Goal: Task Accomplishment & Management: Manage account settings

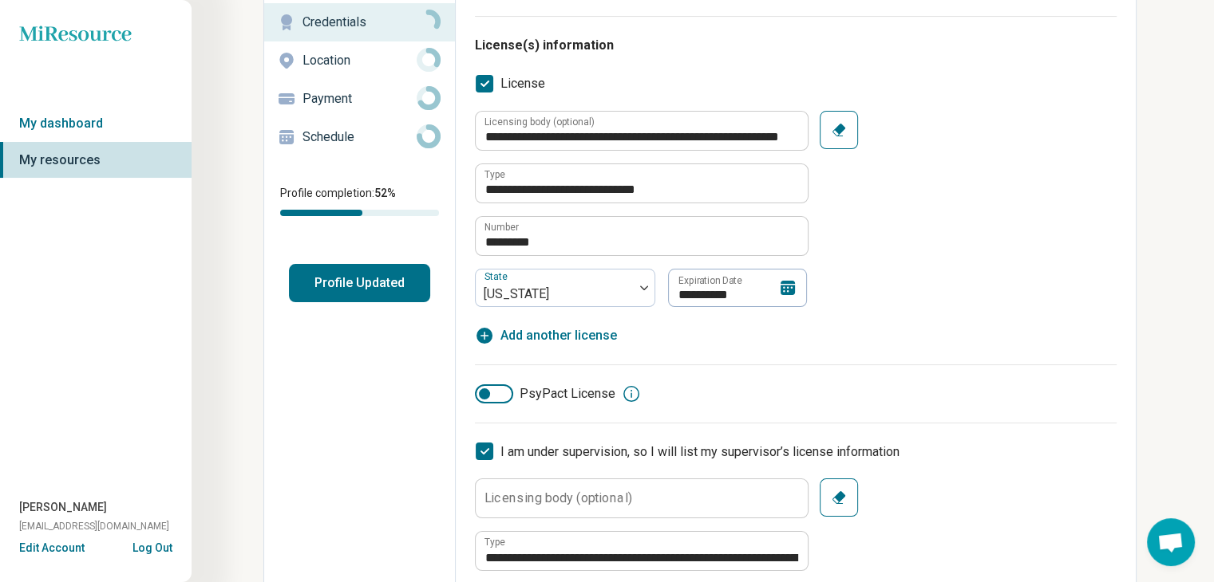
scroll to position [172, 0]
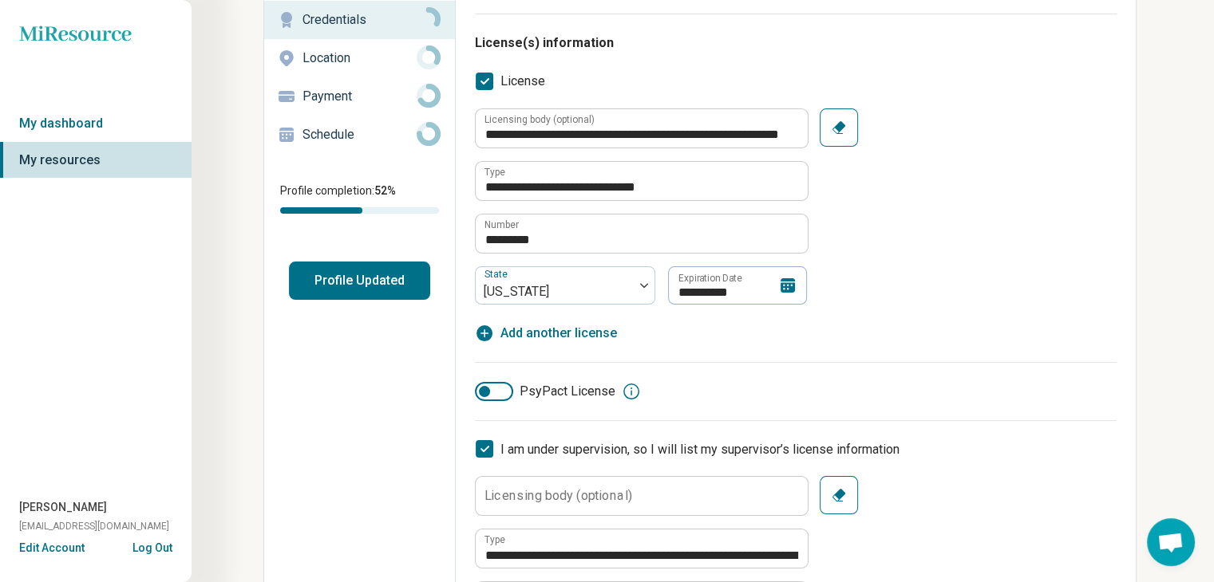
click at [794, 287] on icon at bounding box center [787, 285] width 14 height 14
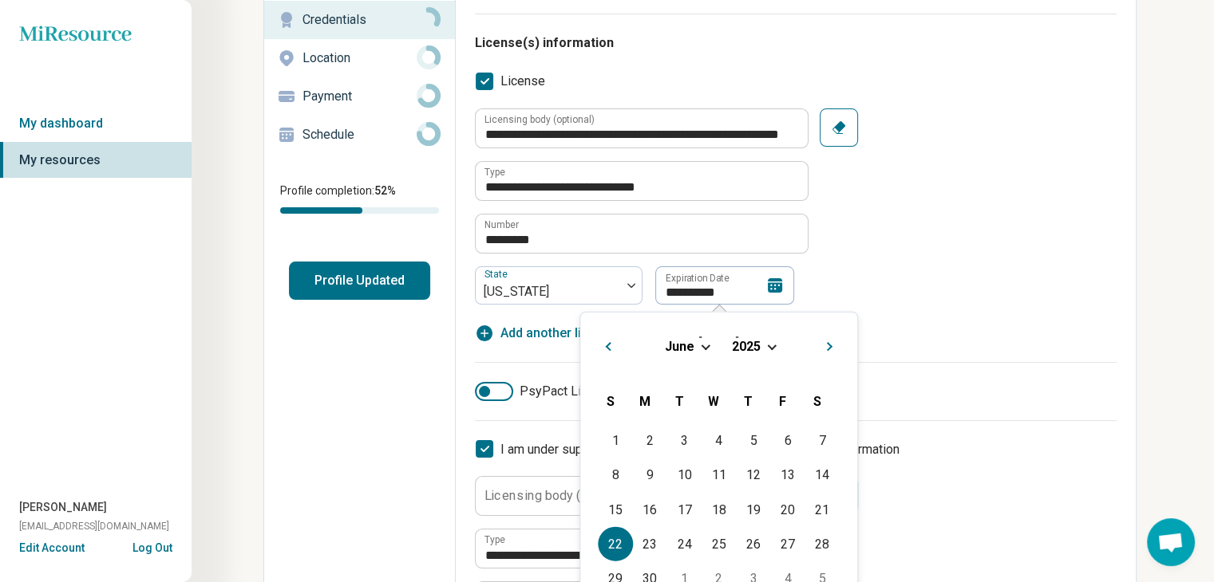
click at [753, 345] on span "2025" at bounding box center [746, 345] width 29 height 15
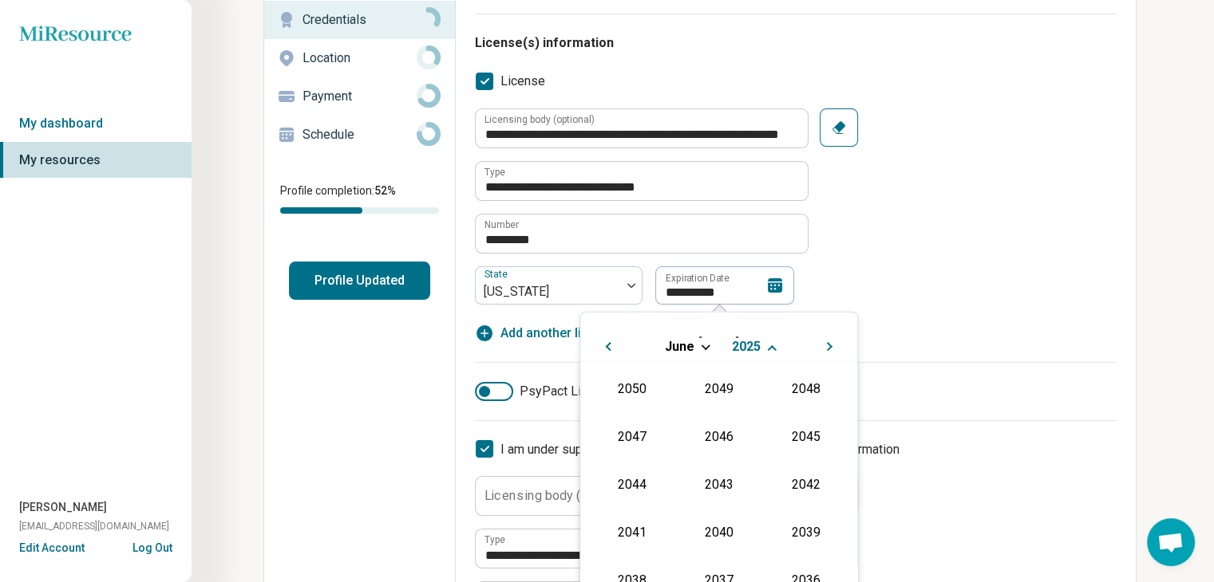
scroll to position [289, 0]
click at [776, 443] on div "2027" at bounding box center [805, 434] width 77 height 29
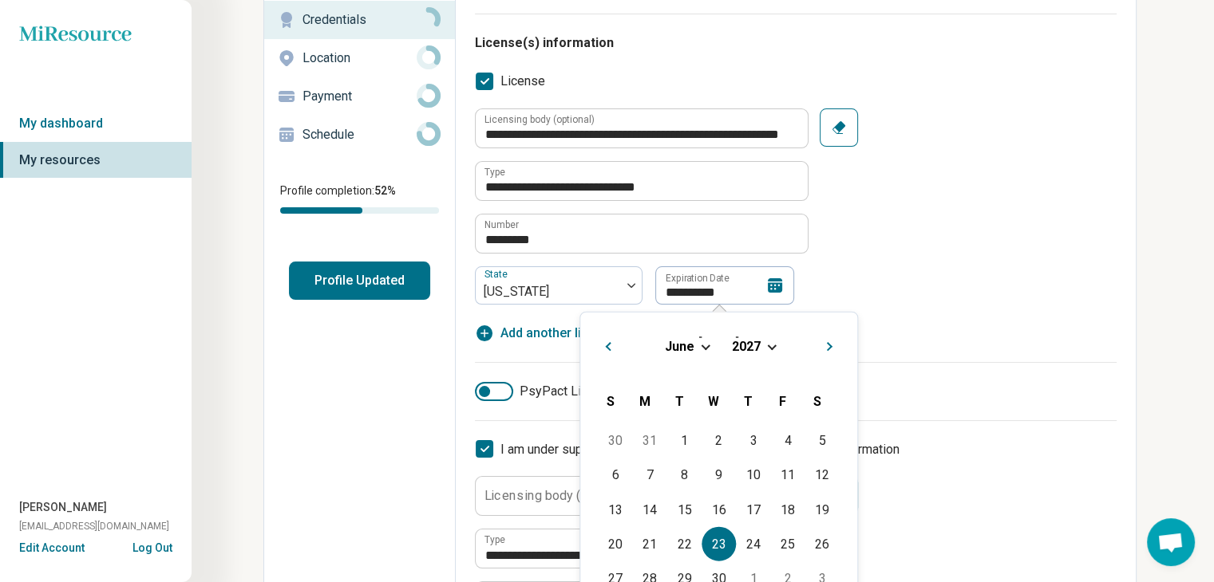
click at [713, 545] on div "23" at bounding box center [718, 544] width 34 height 34
type textarea "*"
type input "**********"
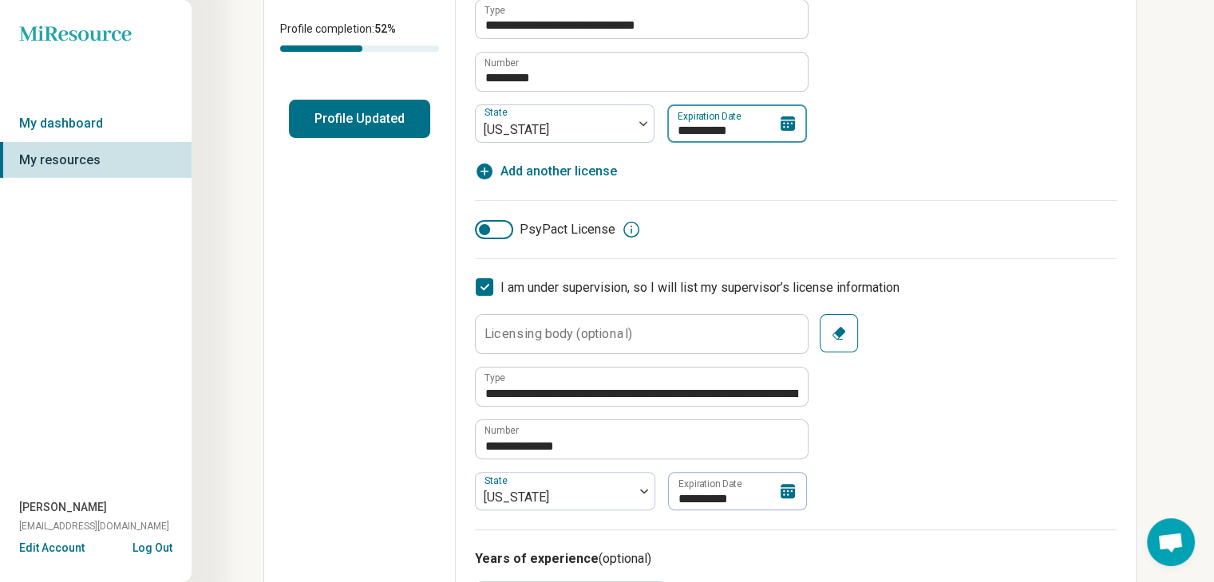
scroll to position [0, 0]
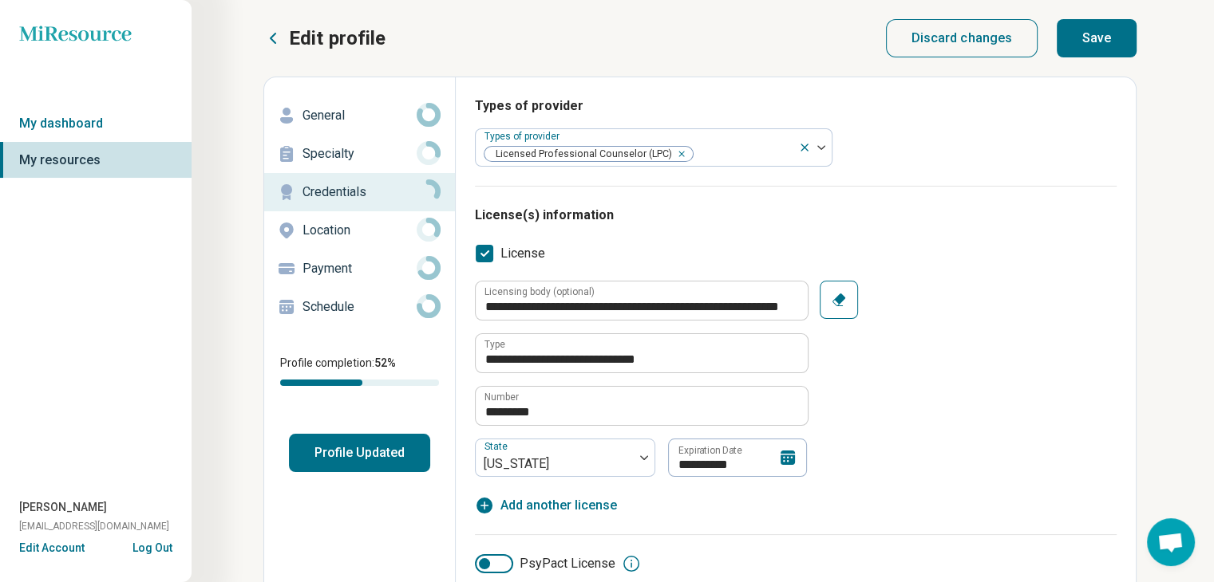
click at [1088, 40] on button "Save" at bounding box center [1096, 38] width 80 height 38
click at [1088, 36] on button "Save" at bounding box center [1096, 38] width 80 height 38
click at [1099, 36] on button "Save" at bounding box center [1096, 38] width 80 height 38
click at [361, 227] on p "Location" at bounding box center [359, 230] width 114 height 19
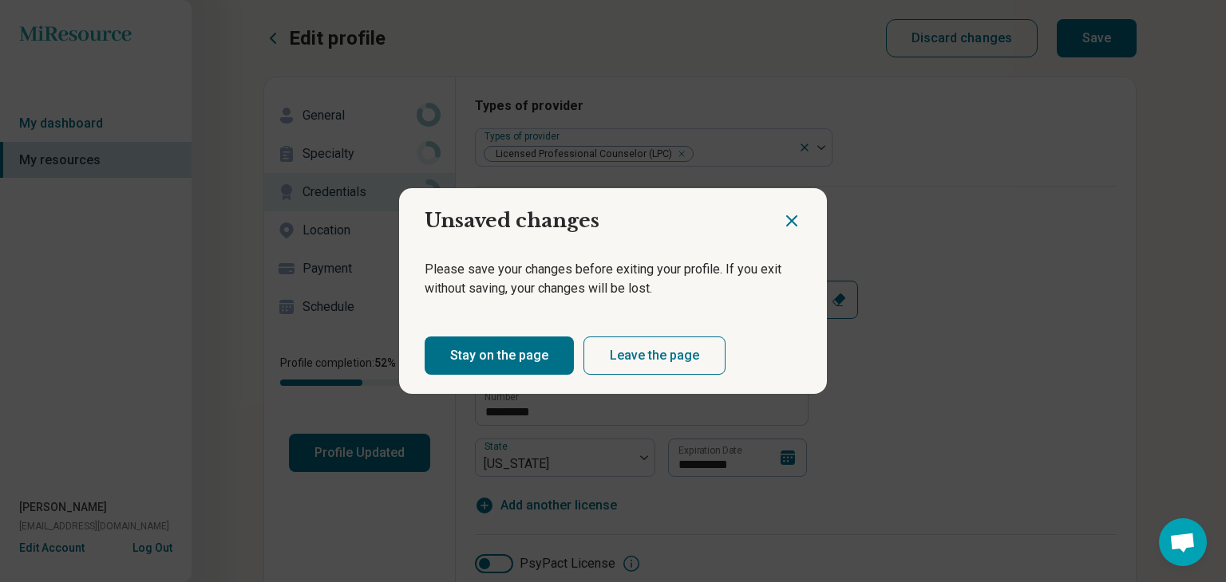
click at [501, 354] on button "Stay on the page" at bounding box center [498, 356] width 149 height 38
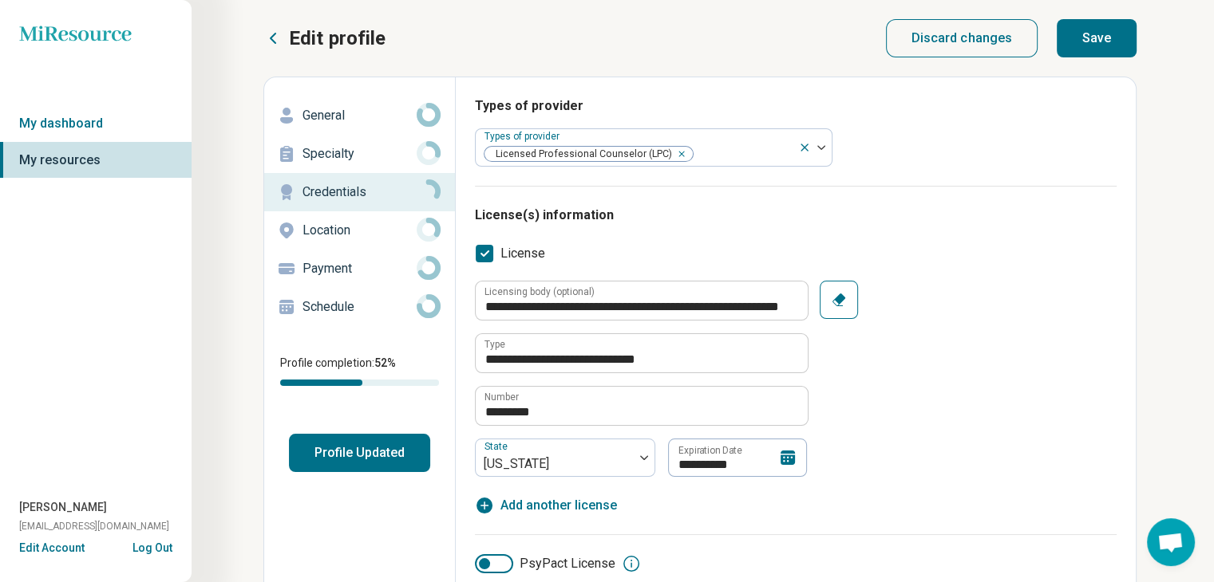
click at [1084, 34] on button "Save" at bounding box center [1096, 38] width 80 height 38
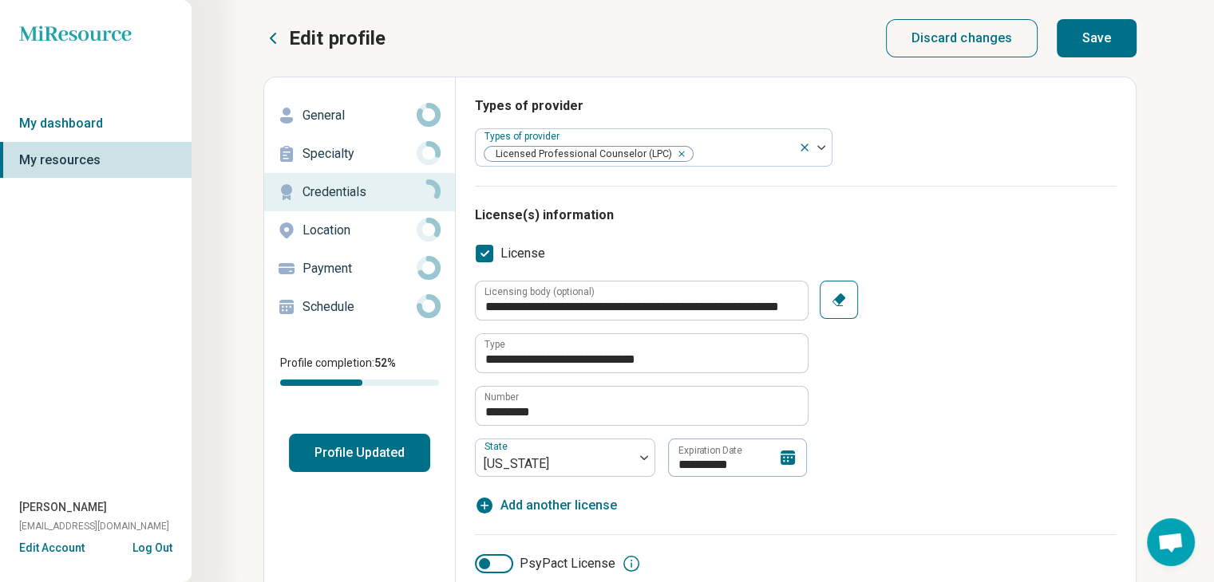
click at [1084, 34] on button "Save" at bounding box center [1096, 38] width 80 height 38
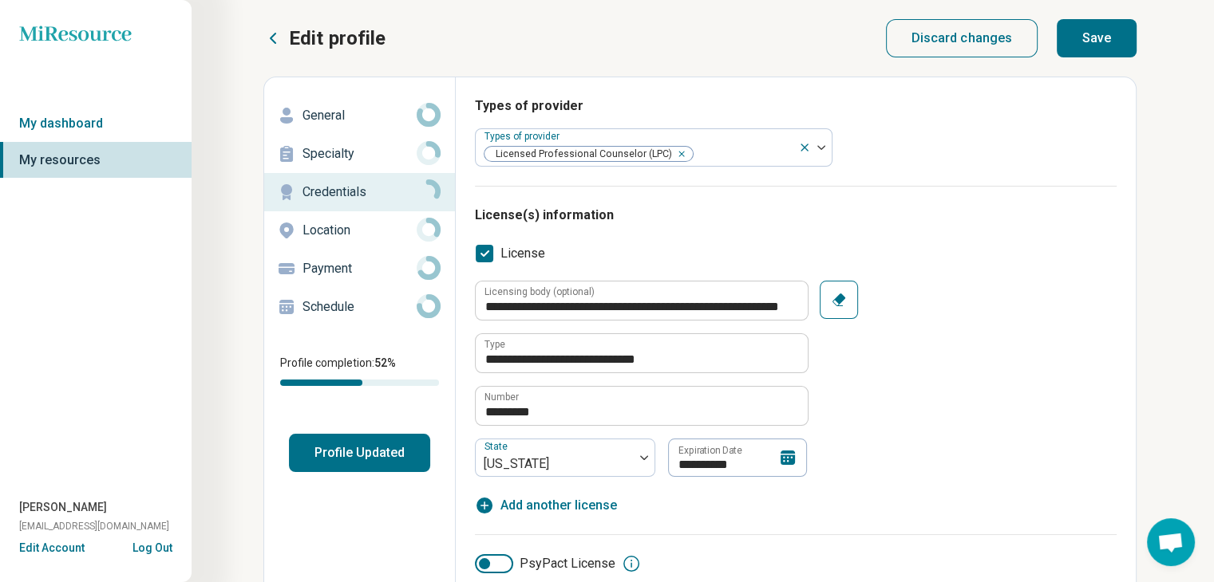
click at [1084, 34] on button "Save" at bounding box center [1096, 38] width 80 height 38
click at [1087, 29] on button "Save" at bounding box center [1096, 38] width 80 height 38
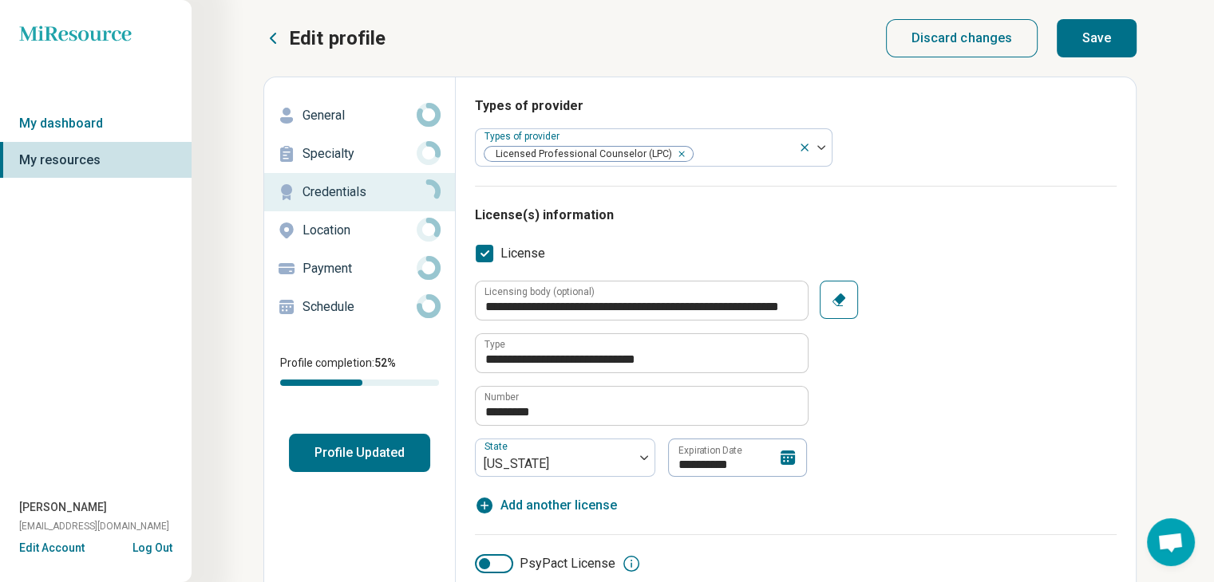
type textarea "*"
click at [783, 457] on icon at bounding box center [787, 458] width 14 height 14
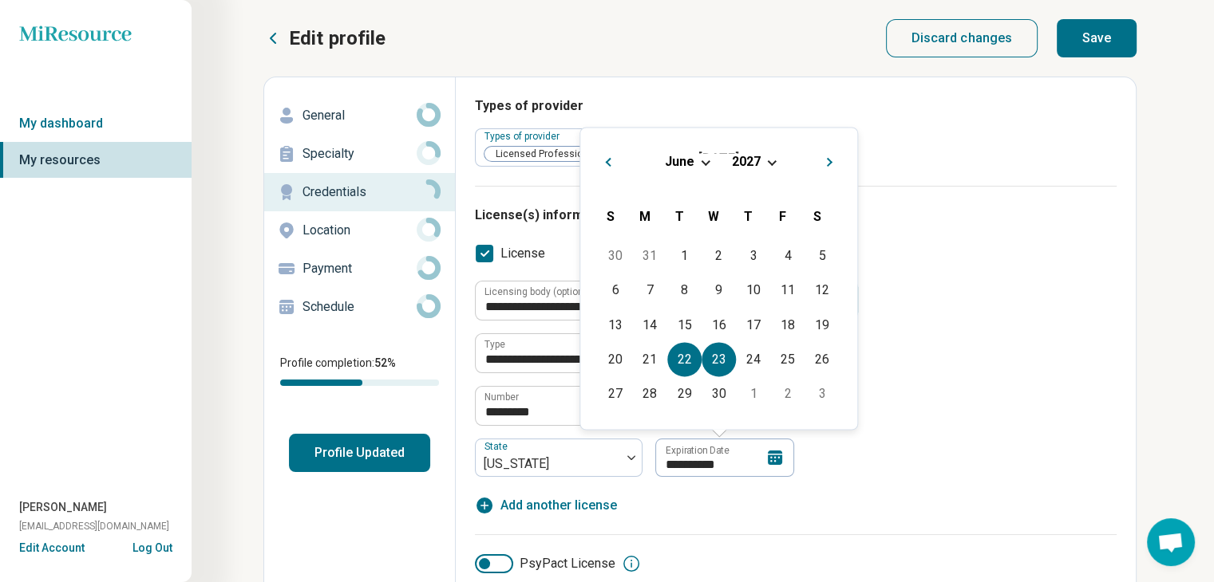
click at [693, 367] on div "22" at bounding box center [684, 359] width 34 height 34
type input "**********"
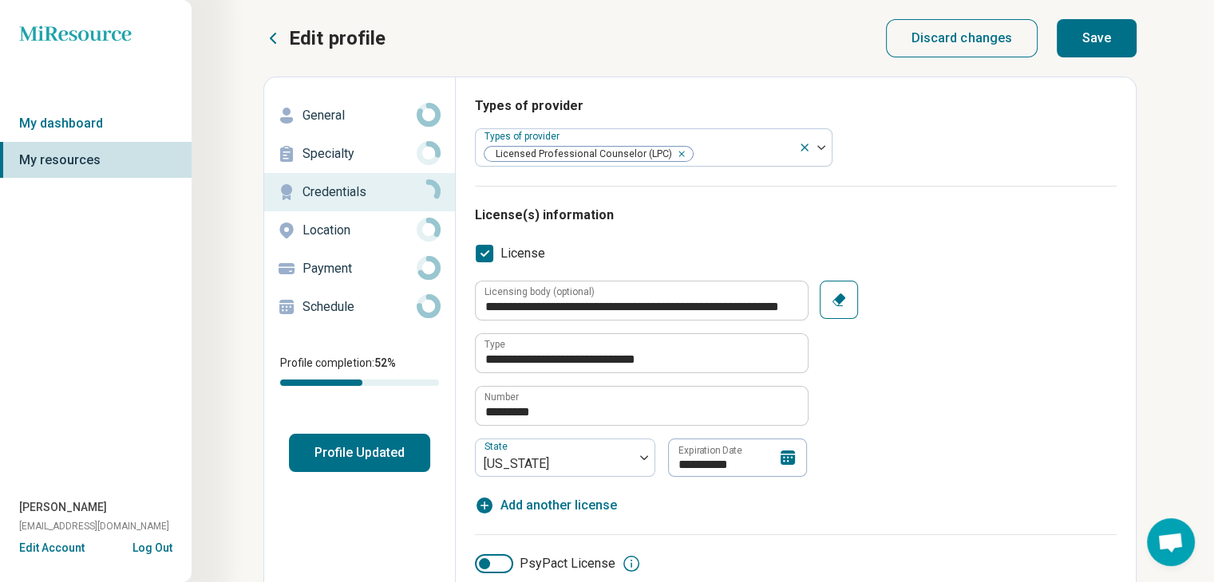
click at [920, 361] on div "**********" at bounding box center [795, 379] width 641 height 196
click at [1092, 36] on button "Save" at bounding box center [1096, 38] width 80 height 38
click at [1105, 36] on button "Save" at bounding box center [1096, 38] width 80 height 38
click at [1132, 42] on button "Save" at bounding box center [1096, 38] width 80 height 38
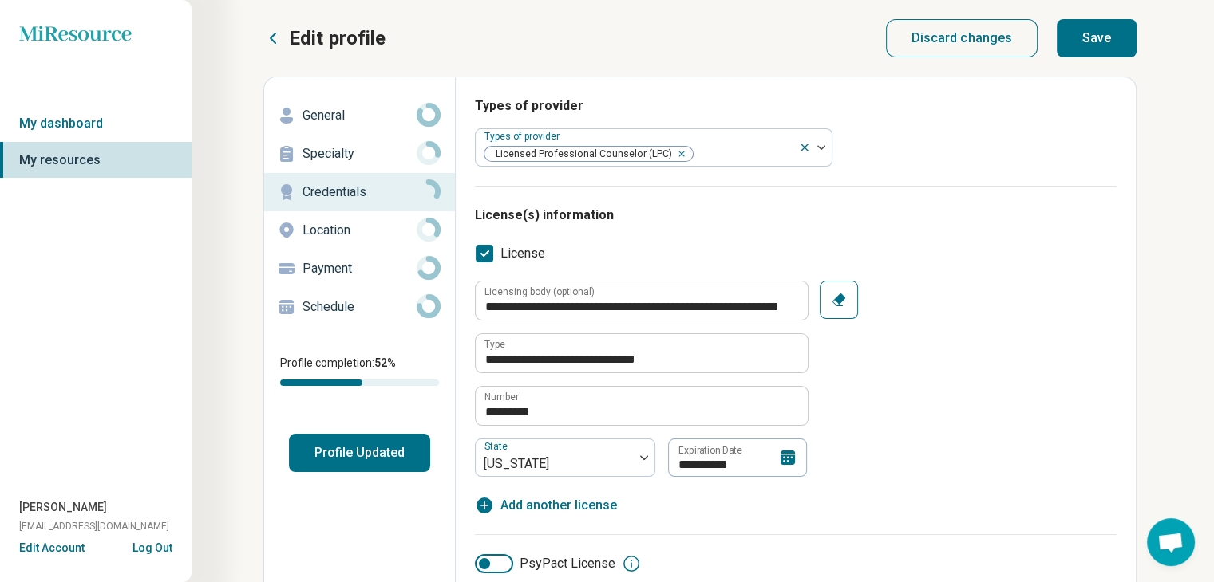
click at [1131, 42] on button "Save" at bounding box center [1096, 38] width 80 height 38
click at [1111, 54] on button "Save" at bounding box center [1096, 38] width 80 height 38
click at [313, 237] on p "Location" at bounding box center [359, 230] width 114 height 19
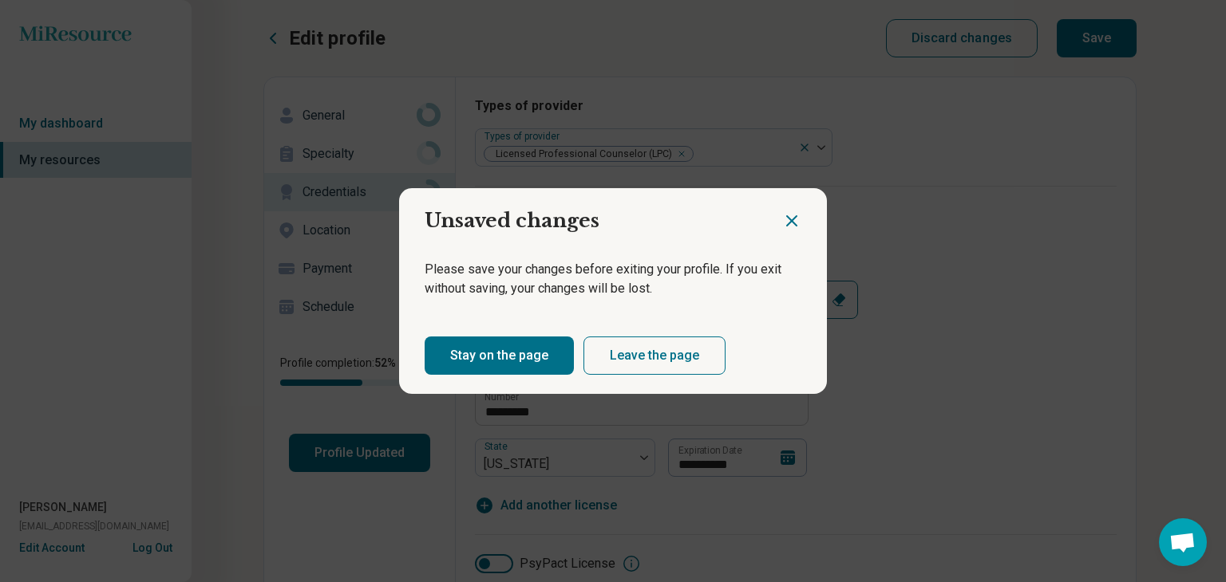
click at [788, 222] on icon "Close dialog" at bounding box center [791, 220] width 19 height 19
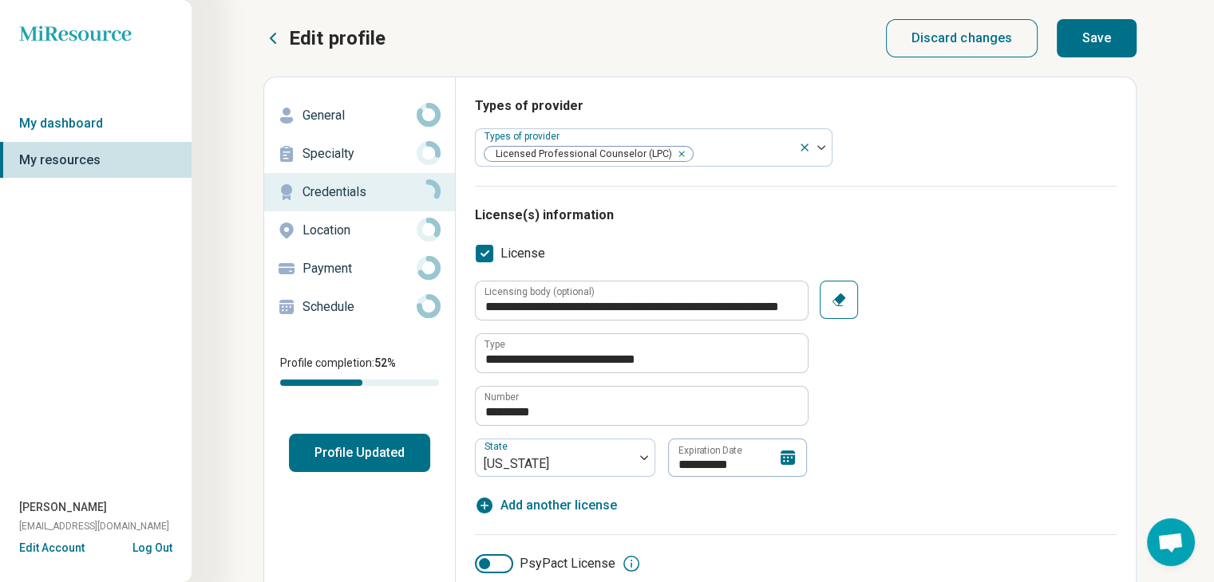
click at [1077, 43] on button "Save" at bounding box center [1096, 38] width 80 height 38
type textarea "*"
click at [788, 457] on icon at bounding box center [787, 457] width 19 height 19
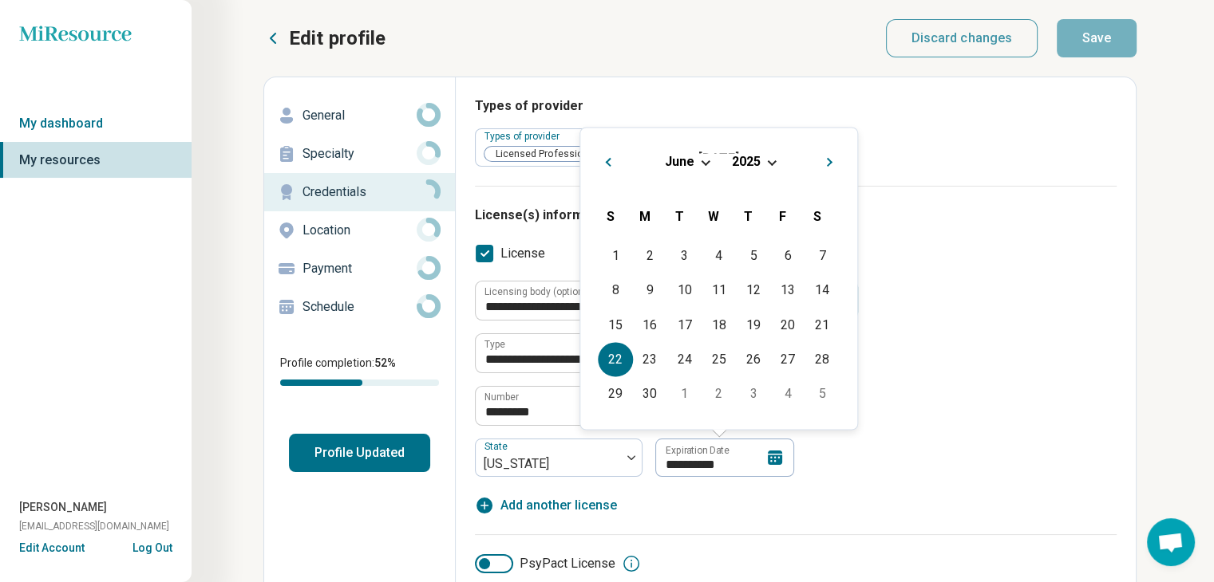
click at [751, 160] on span "2025" at bounding box center [746, 161] width 29 height 15
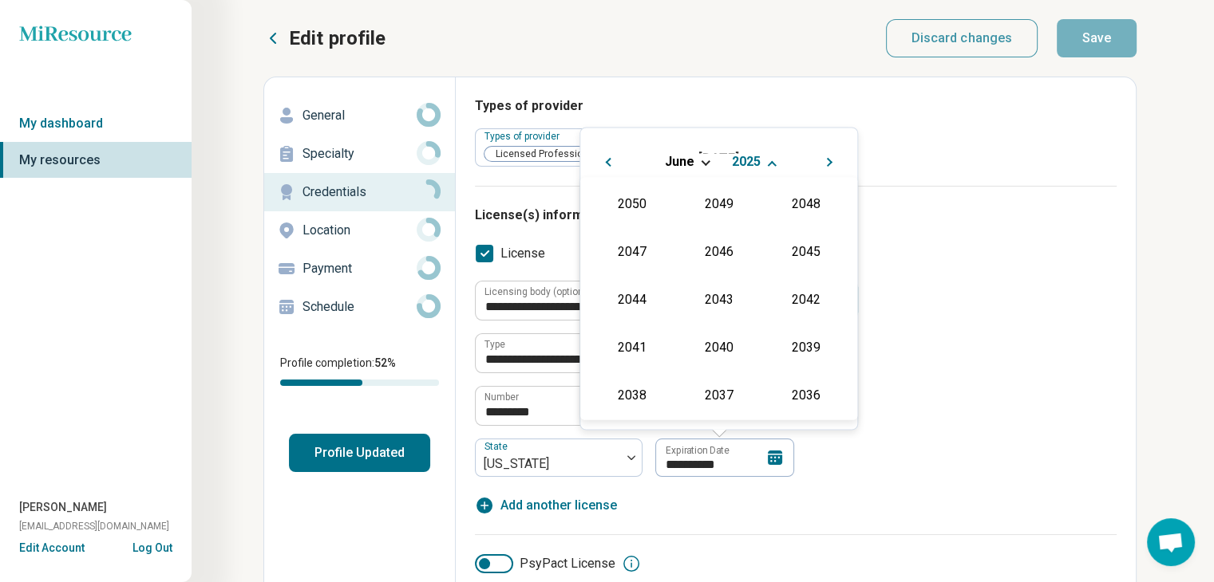
scroll to position [289, 0]
click at [782, 259] on div "2027" at bounding box center [805, 250] width 77 height 29
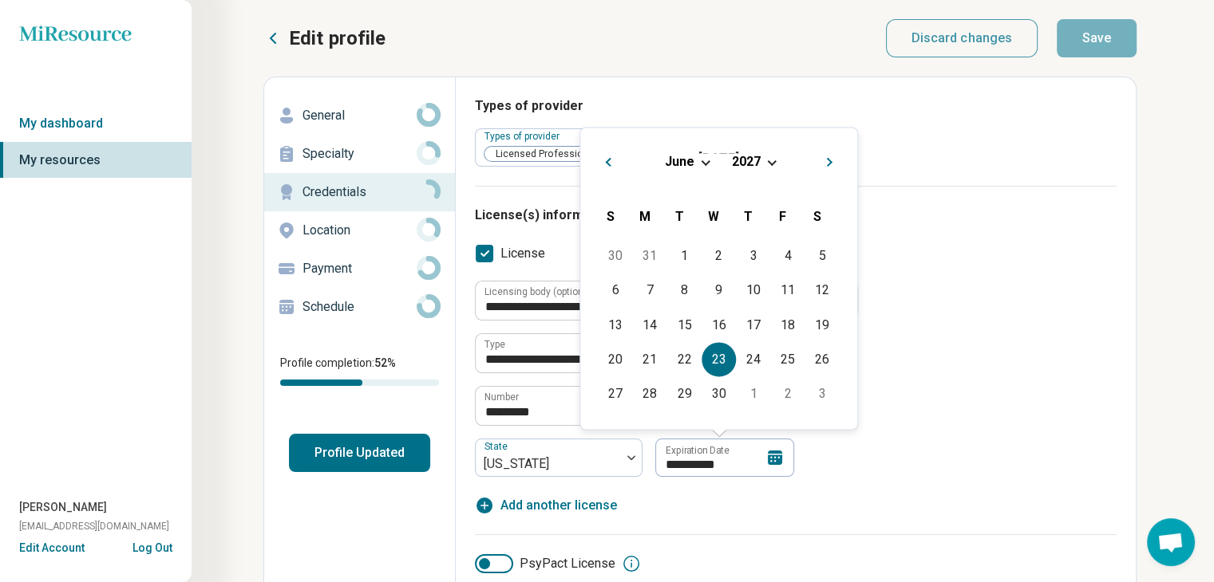
click at [712, 352] on div "23" at bounding box center [718, 359] width 34 height 34
type textarea "*"
type input "**********"
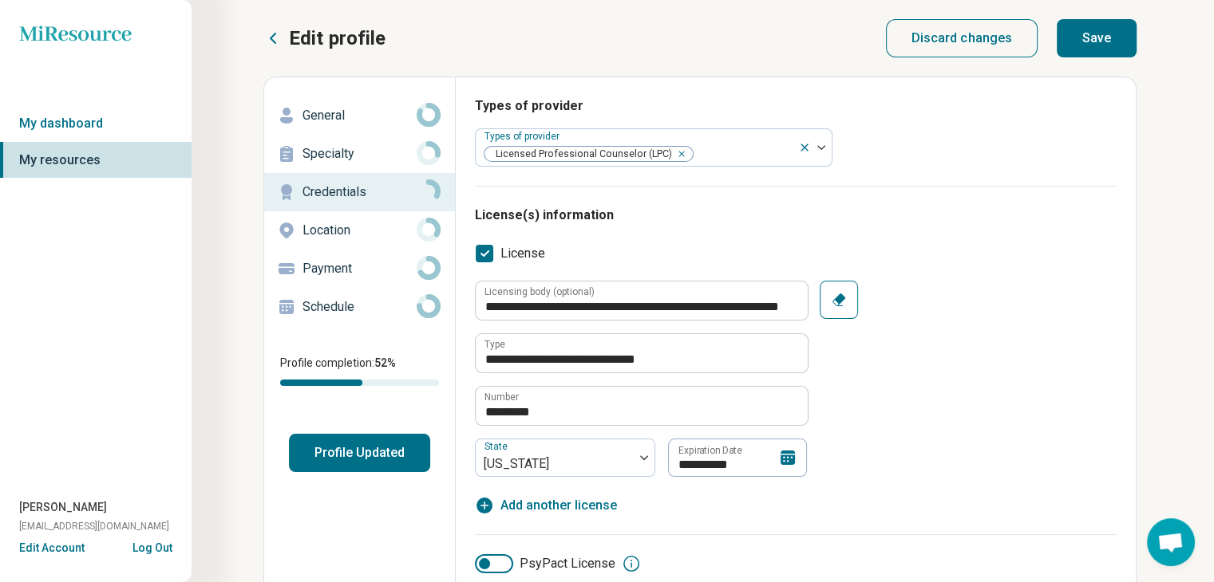
click at [721, 535] on div "PsyPact License" at bounding box center [795, 564] width 641 height 58
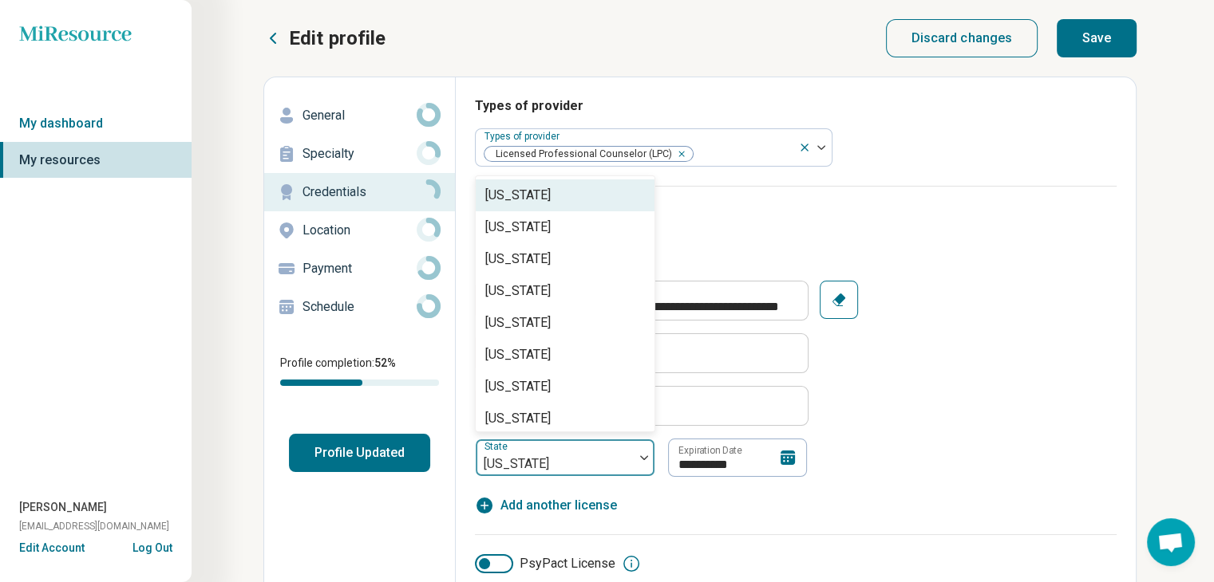
click at [546, 470] on div at bounding box center [554, 464] width 145 height 22
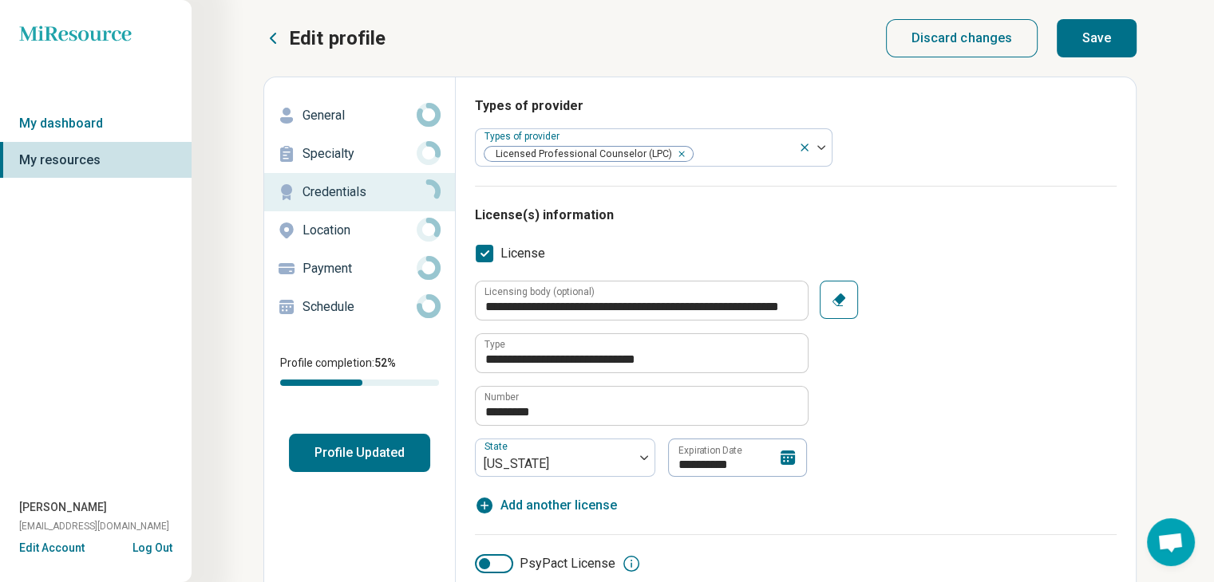
click at [590, 431] on fieldset "**********" at bounding box center [641, 379] width 332 height 196
click at [588, 416] on input "*********" at bounding box center [642, 406] width 332 height 38
click at [681, 344] on input "**********" at bounding box center [642, 353] width 332 height 38
click at [1090, 42] on button "Save" at bounding box center [1096, 38] width 80 height 38
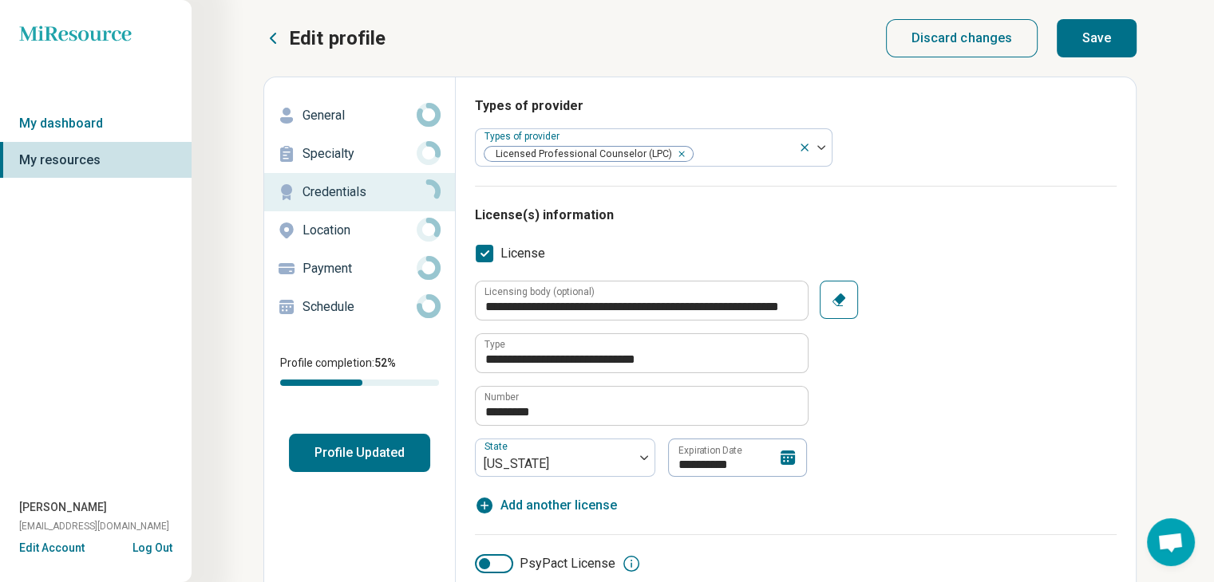
click at [1090, 42] on button "Save" at bounding box center [1096, 38] width 80 height 38
click at [1089, 42] on button "Save" at bounding box center [1096, 38] width 80 height 38
click at [1091, 42] on button "Save" at bounding box center [1096, 38] width 80 height 38
click at [1092, 42] on button "Save" at bounding box center [1096, 38] width 80 height 38
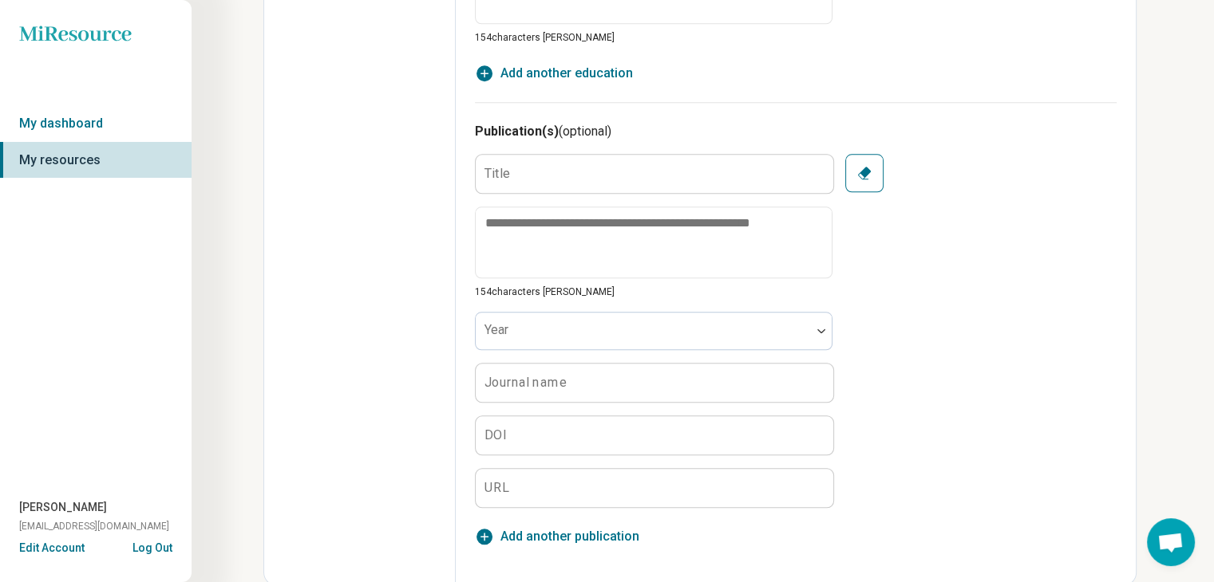
scroll to position [0, 0]
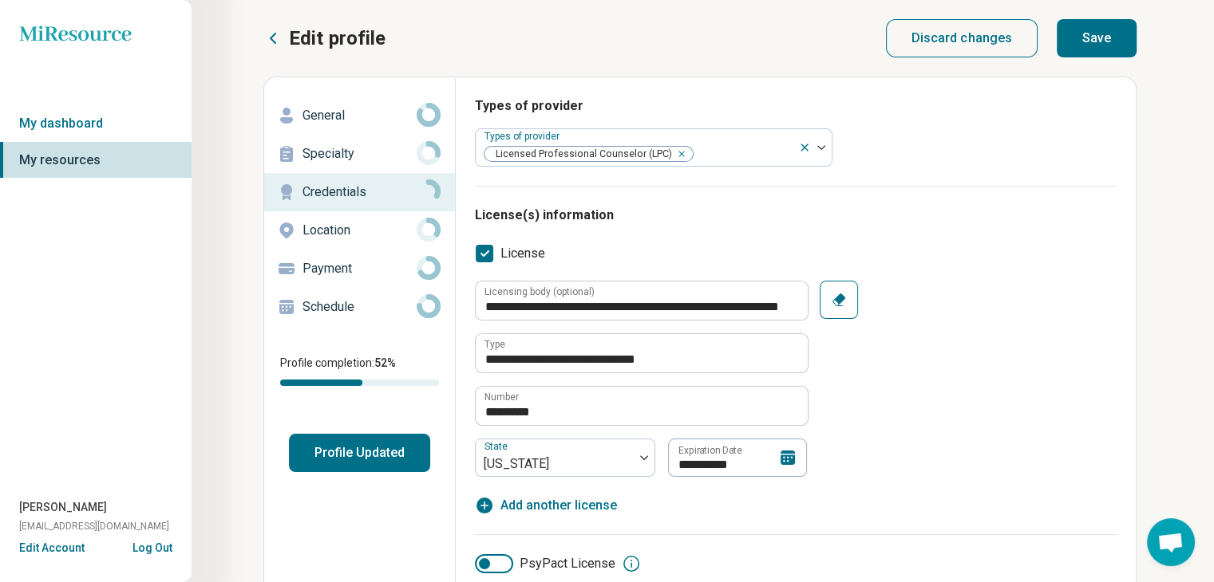
click at [1111, 45] on button "Save" at bounding box center [1096, 38] width 80 height 38
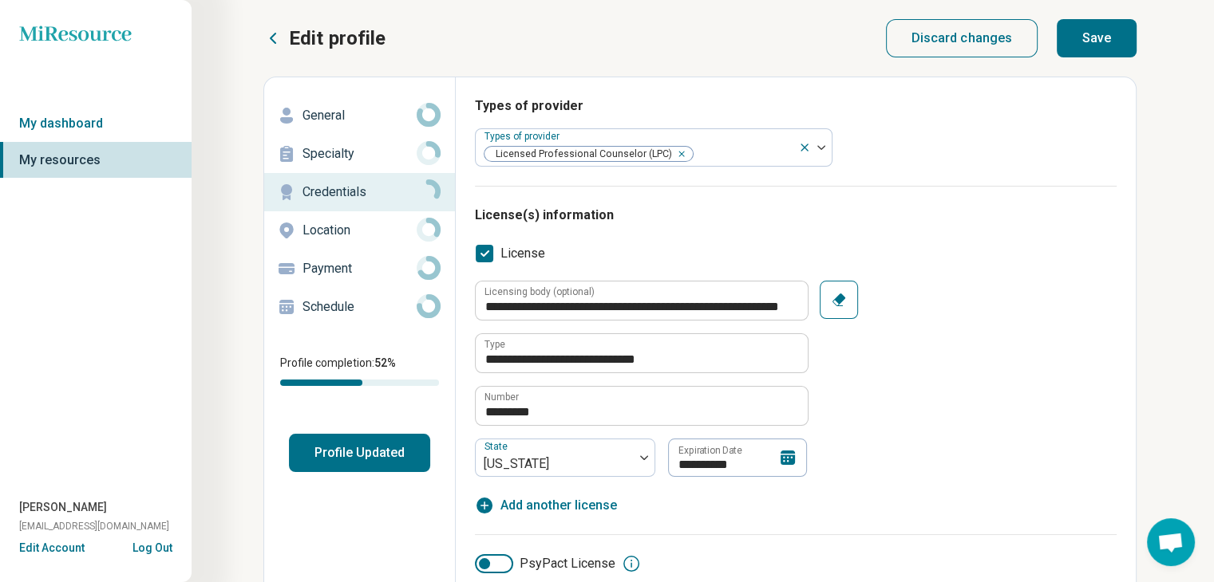
click at [1111, 45] on button "Save" at bounding box center [1096, 38] width 80 height 38
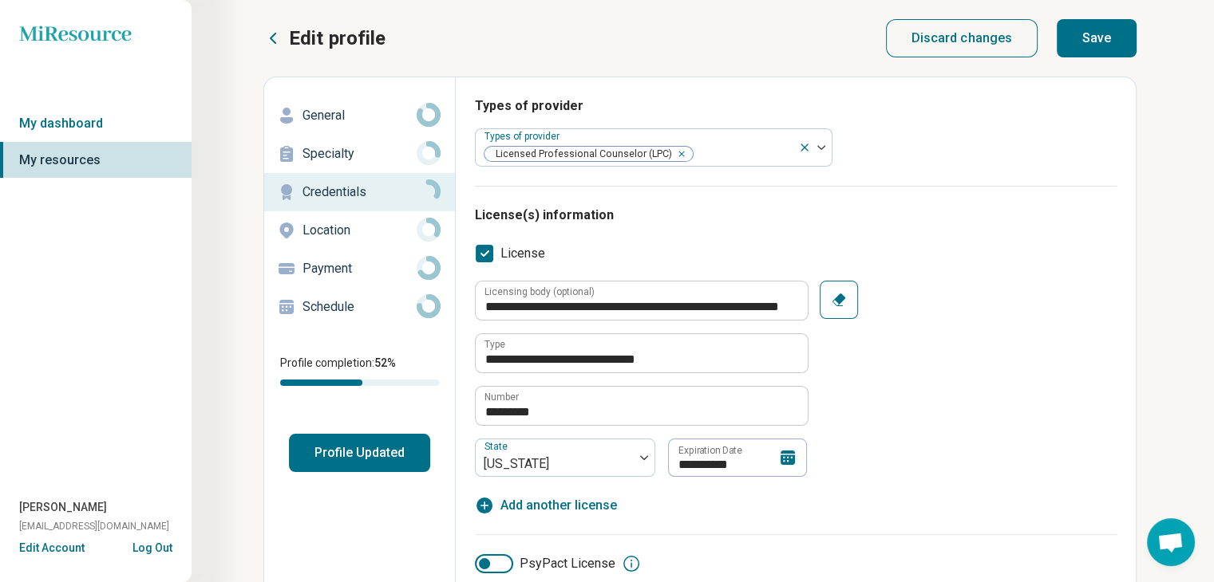
click at [1111, 45] on button "Save" at bounding box center [1096, 38] width 80 height 38
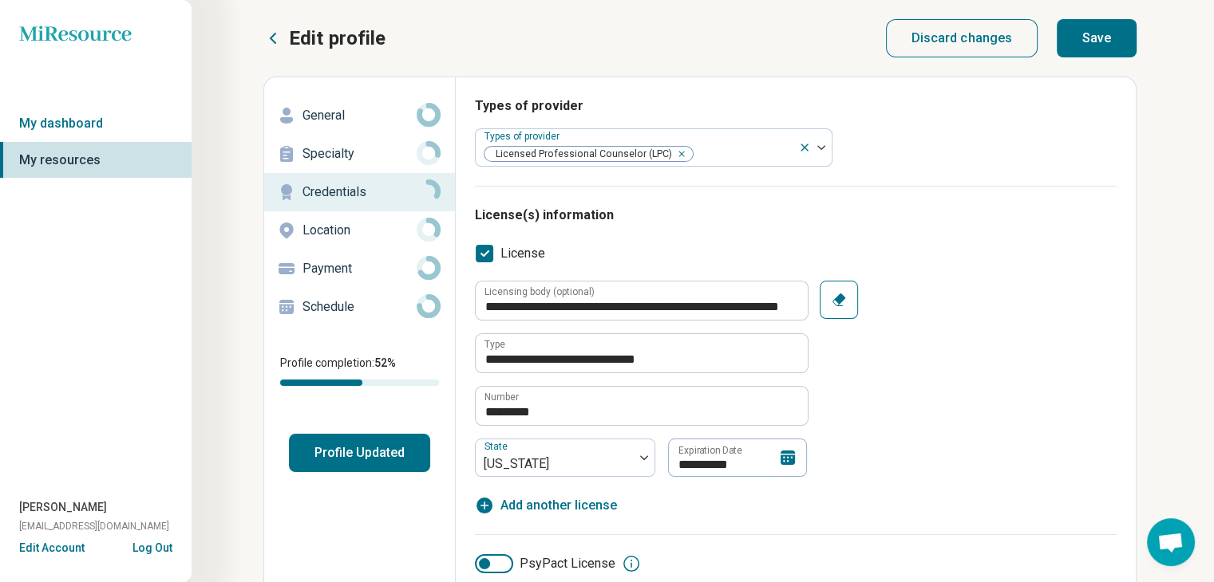
click at [1111, 45] on button "Save" at bounding box center [1096, 38] width 80 height 38
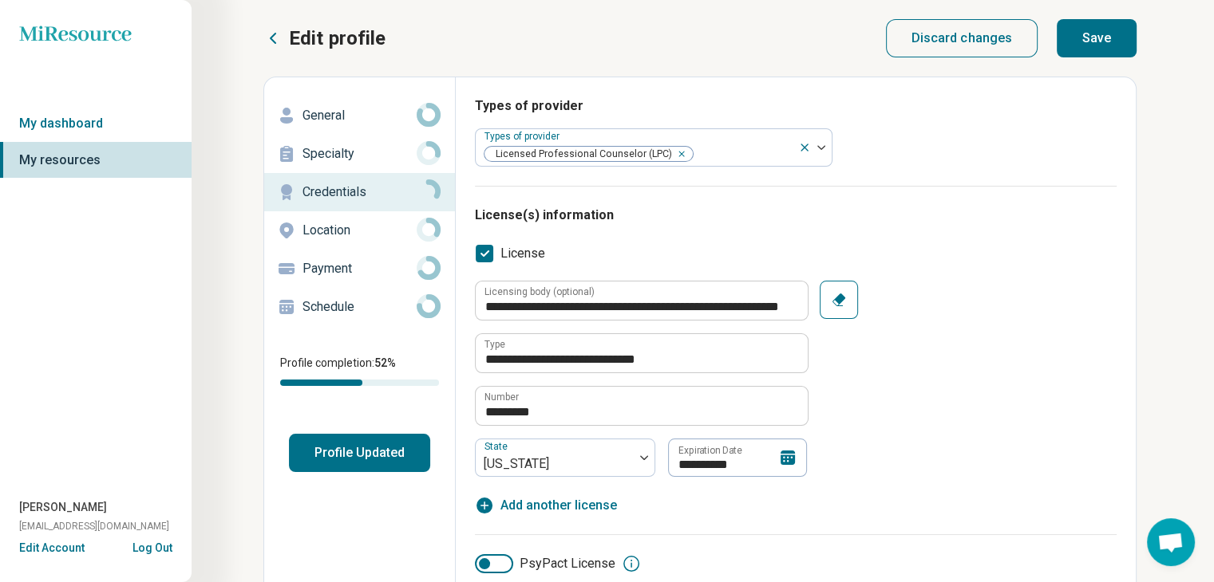
click at [1111, 45] on button "Save" at bounding box center [1096, 38] width 80 height 38
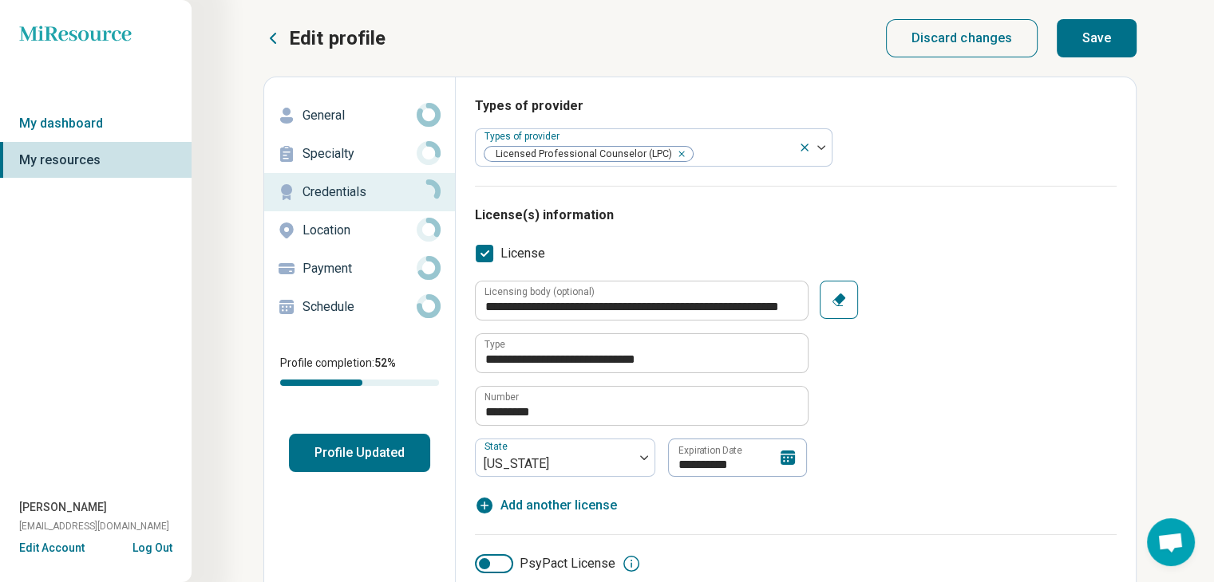
type textarea "*"
click at [784, 453] on icon at bounding box center [787, 457] width 19 height 19
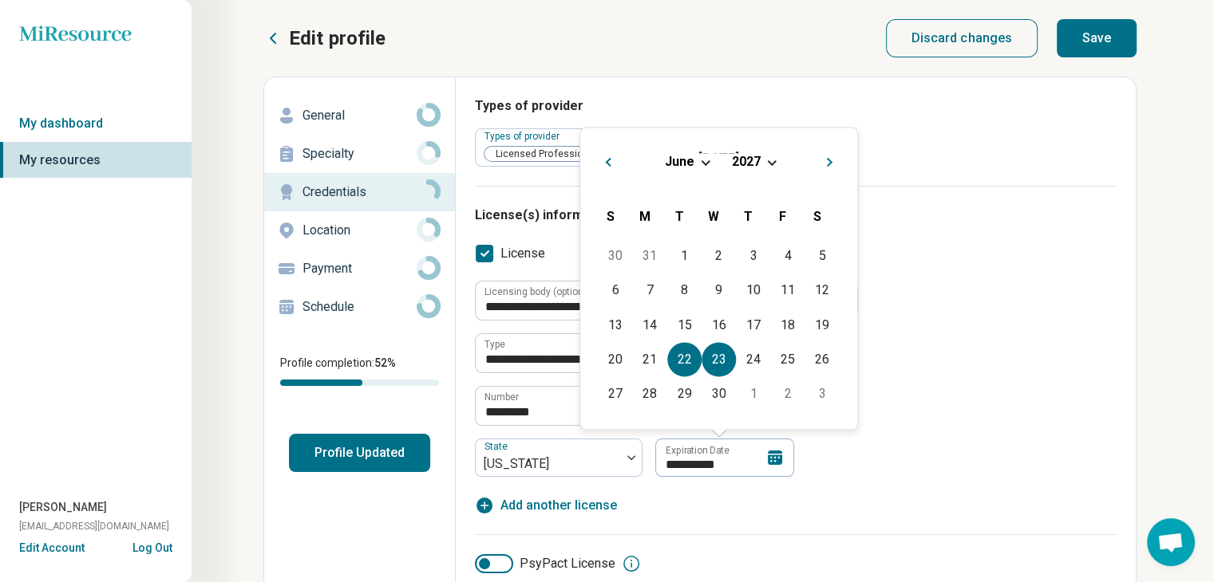
click at [696, 361] on div "22" at bounding box center [684, 359] width 34 height 34
type input "**********"
click at [887, 465] on div "**********" at bounding box center [795, 379] width 641 height 196
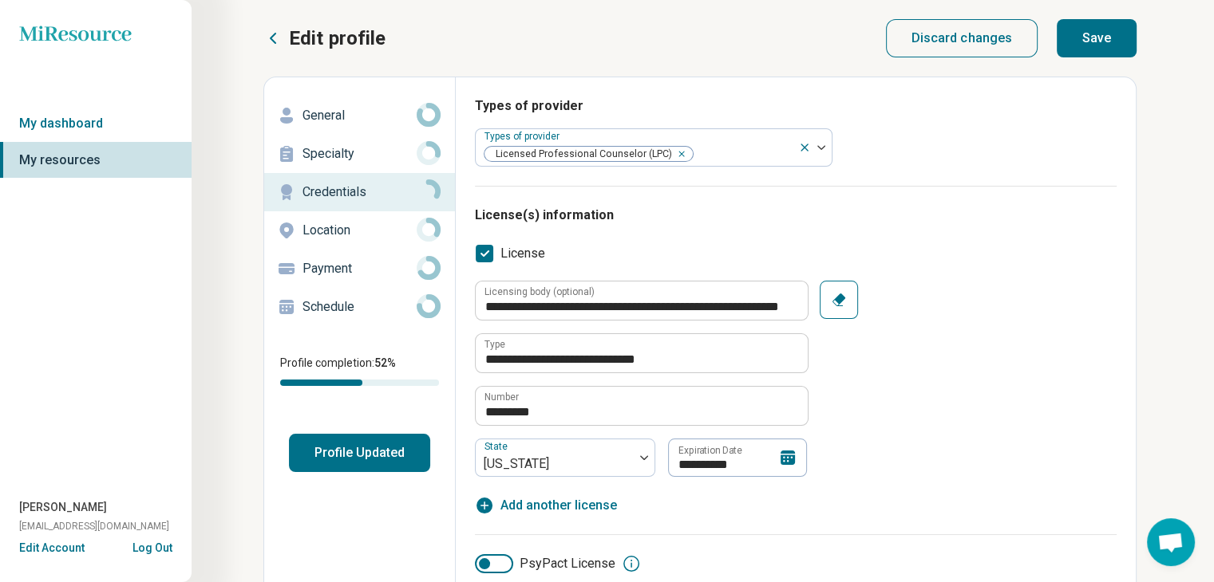
click at [1103, 33] on button "Save" at bounding box center [1096, 38] width 80 height 38
type textarea "*"
click at [788, 457] on icon at bounding box center [787, 458] width 14 height 14
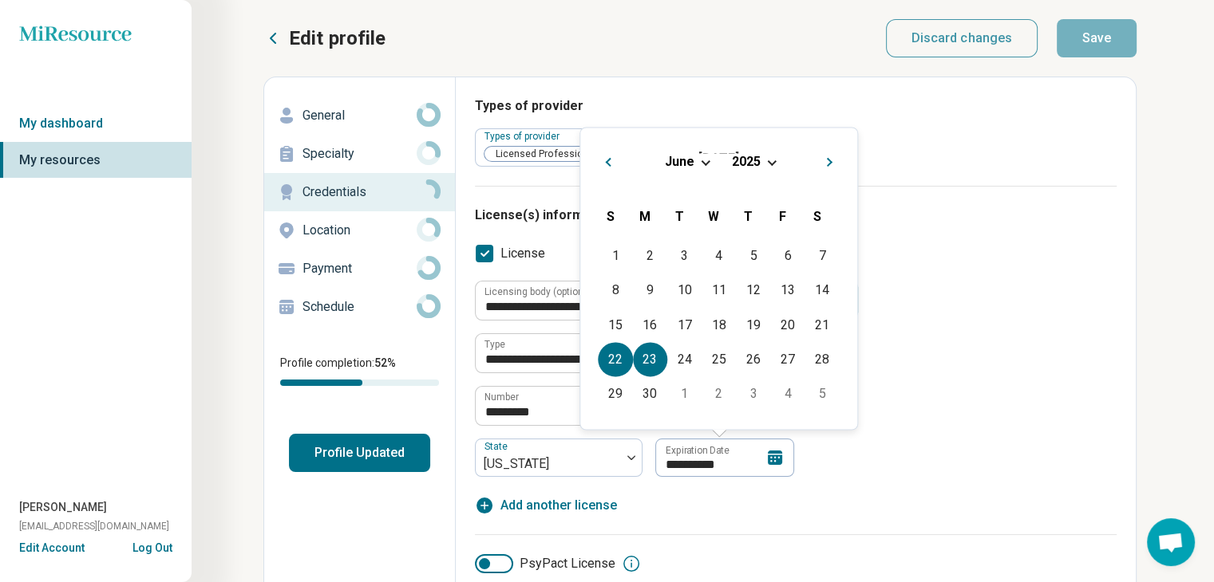
click at [645, 361] on div "23" at bounding box center [650, 359] width 34 height 34
type textarea "*"
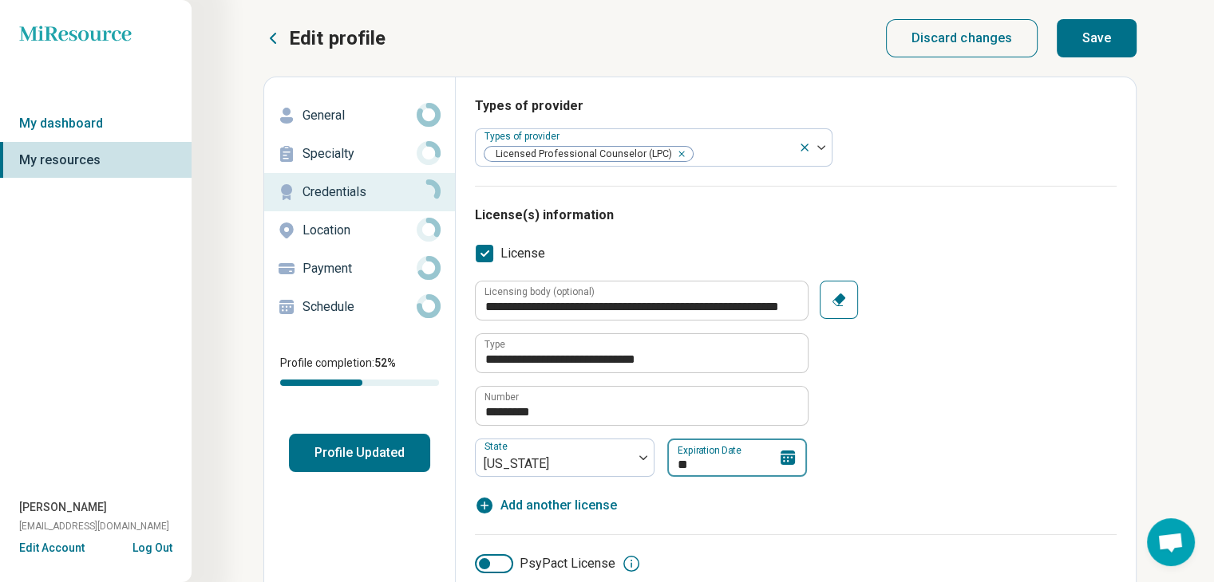
type input "*"
type input "**********"
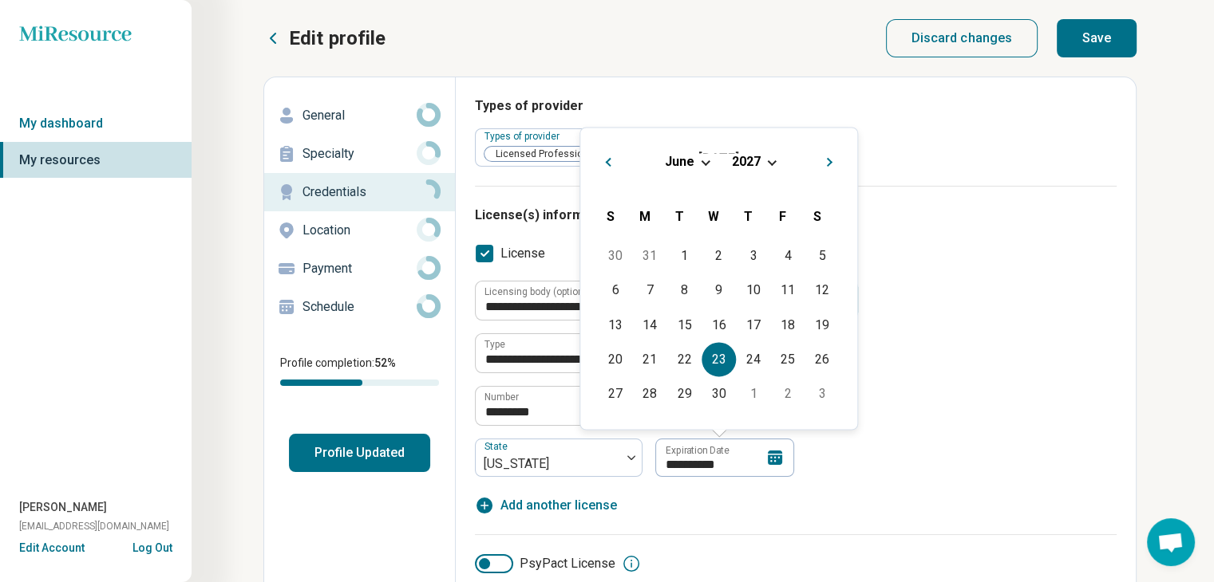
click at [859, 469] on div "**********" at bounding box center [795, 379] width 641 height 196
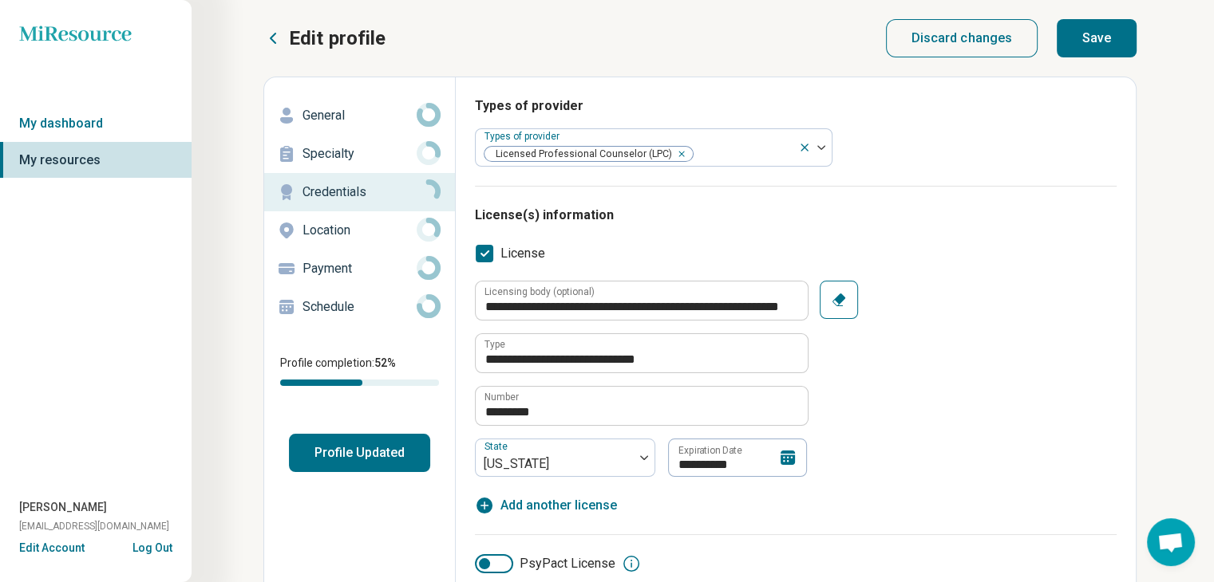
click at [1094, 41] on button "Save" at bounding box center [1096, 38] width 80 height 38
click at [1009, 34] on button "Discard changes" at bounding box center [962, 38] width 152 height 38
click at [791, 463] on icon at bounding box center [787, 458] width 14 height 14
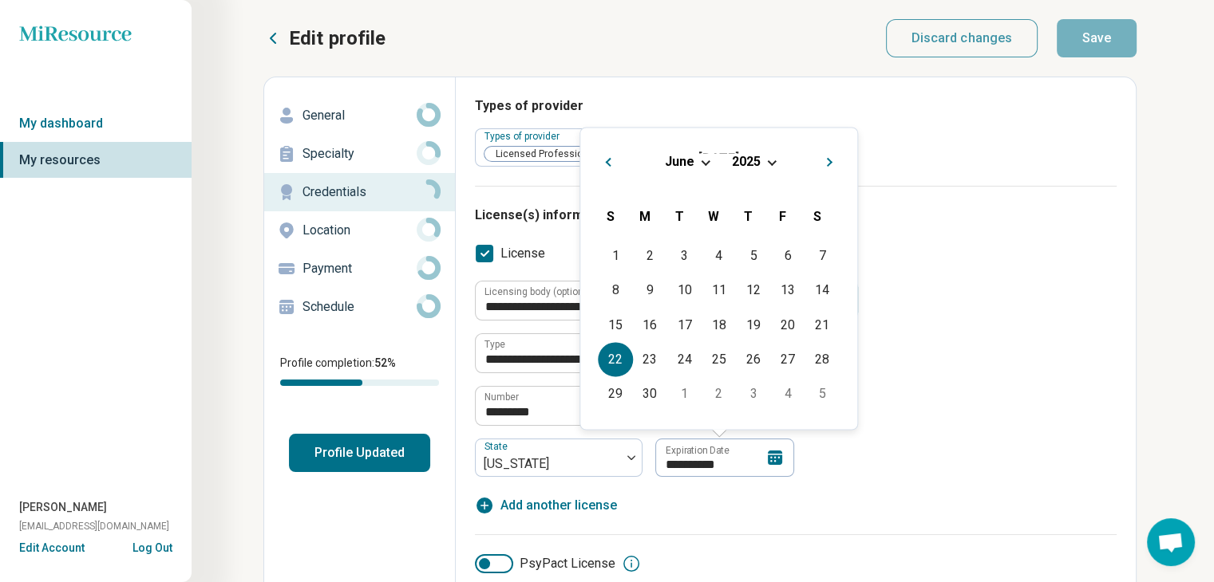
click at [760, 170] on div "June 2025 June 2025" at bounding box center [718, 166] width 251 height 53
click at [754, 166] on span "2025" at bounding box center [746, 161] width 29 height 15
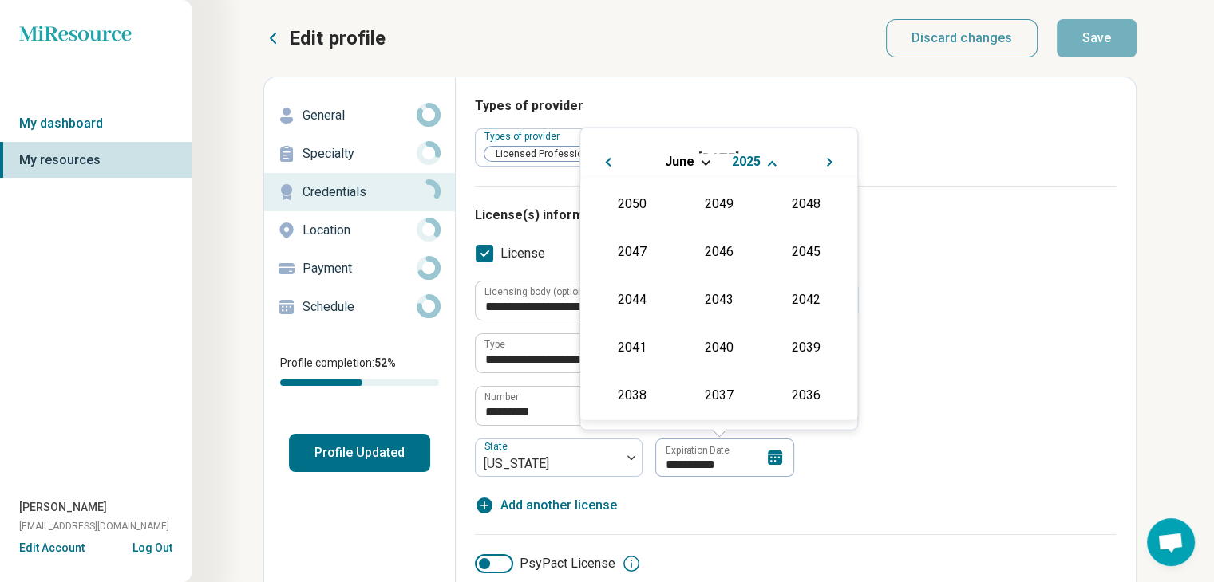
scroll to position [289, 0]
click at [804, 253] on div "2027" at bounding box center [805, 250] width 77 height 29
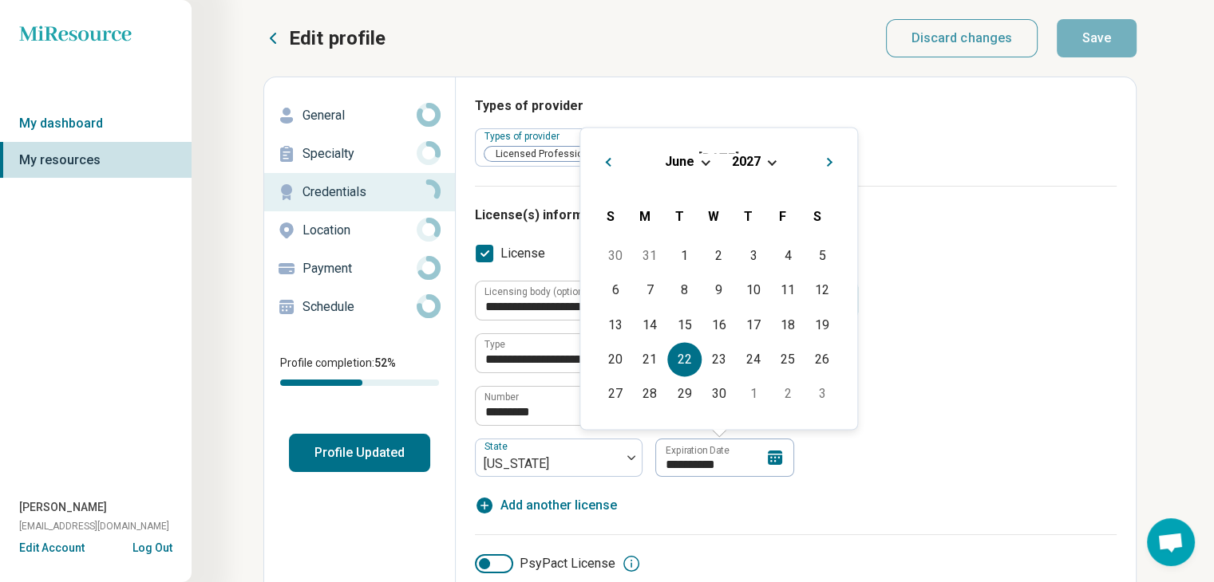
click at [680, 362] on div "22" at bounding box center [684, 359] width 34 height 34
type textarea "*"
type input "**********"
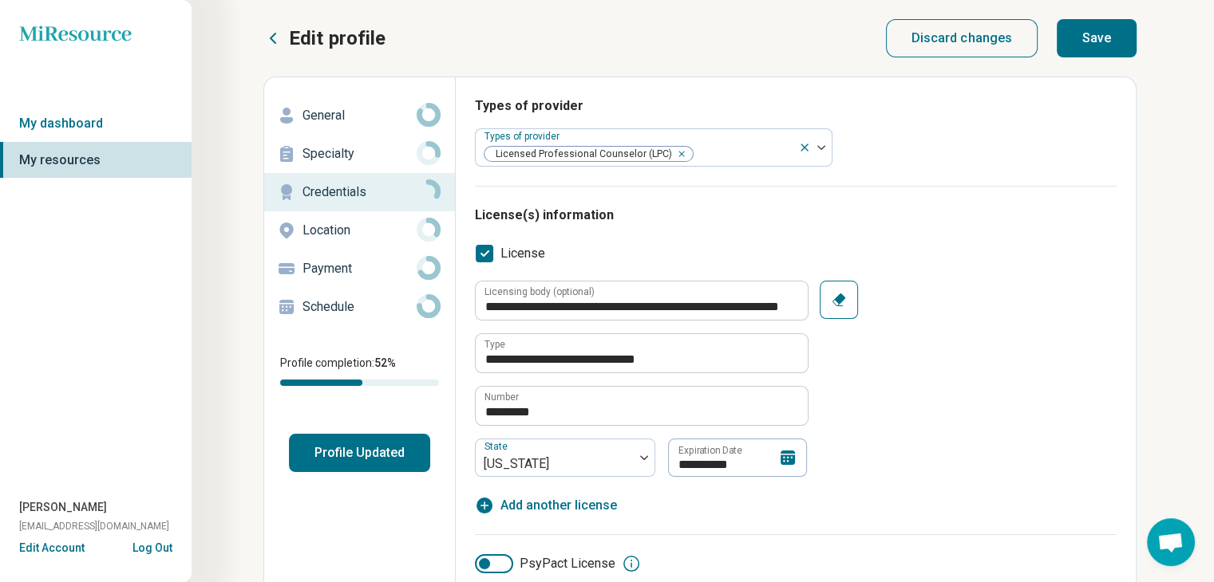
click at [732, 518] on div "**********" at bounding box center [795, 389] width 641 height 290
click at [598, 405] on input "*********" at bounding box center [642, 406] width 332 height 38
drag, startPoint x: 598, startPoint y: 405, endPoint x: 453, endPoint y: 401, distance: 145.3
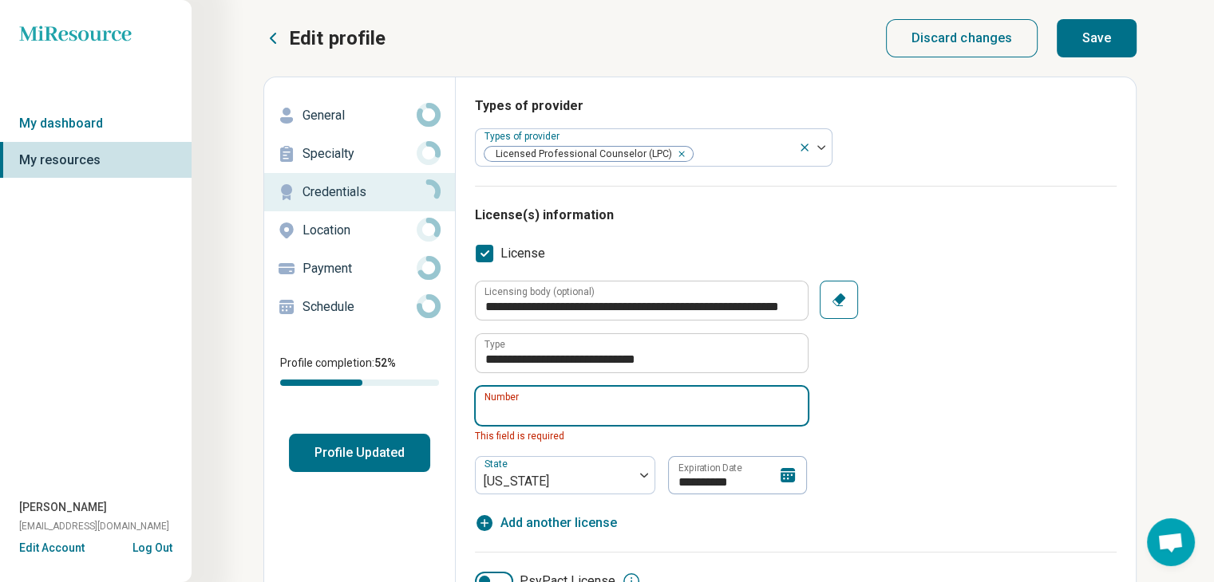
paste input "*********"
type input "*********"
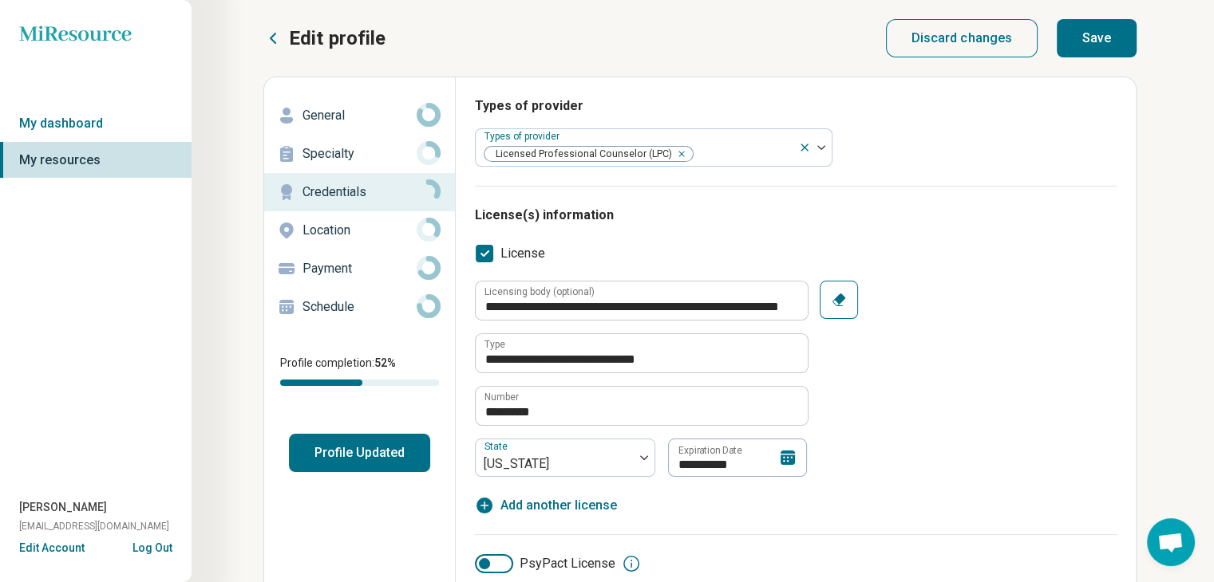
click at [385, 451] on button "Profile Updated" at bounding box center [359, 453] width 141 height 38
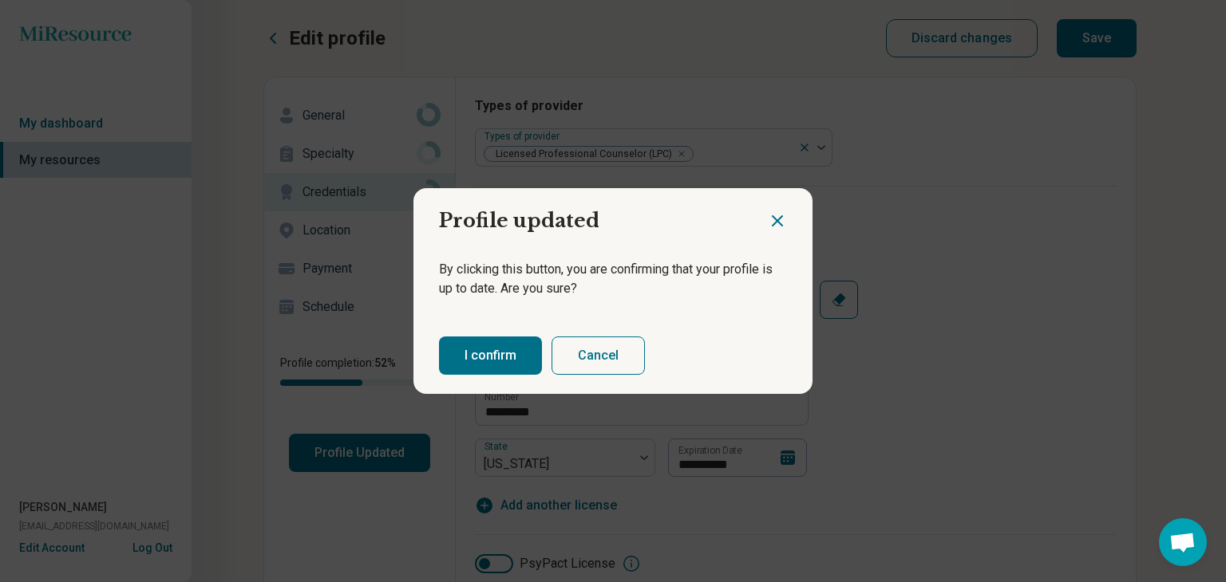
click at [504, 355] on button "I confirm" at bounding box center [490, 356] width 103 height 38
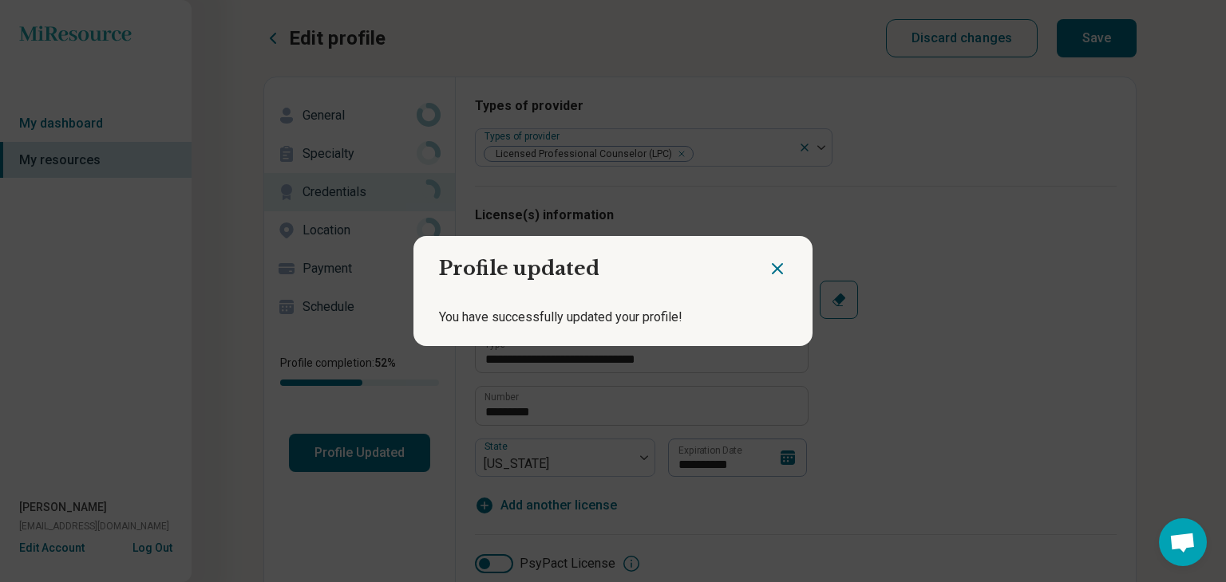
click at [772, 269] on icon "Close dialog" at bounding box center [777, 269] width 10 height 10
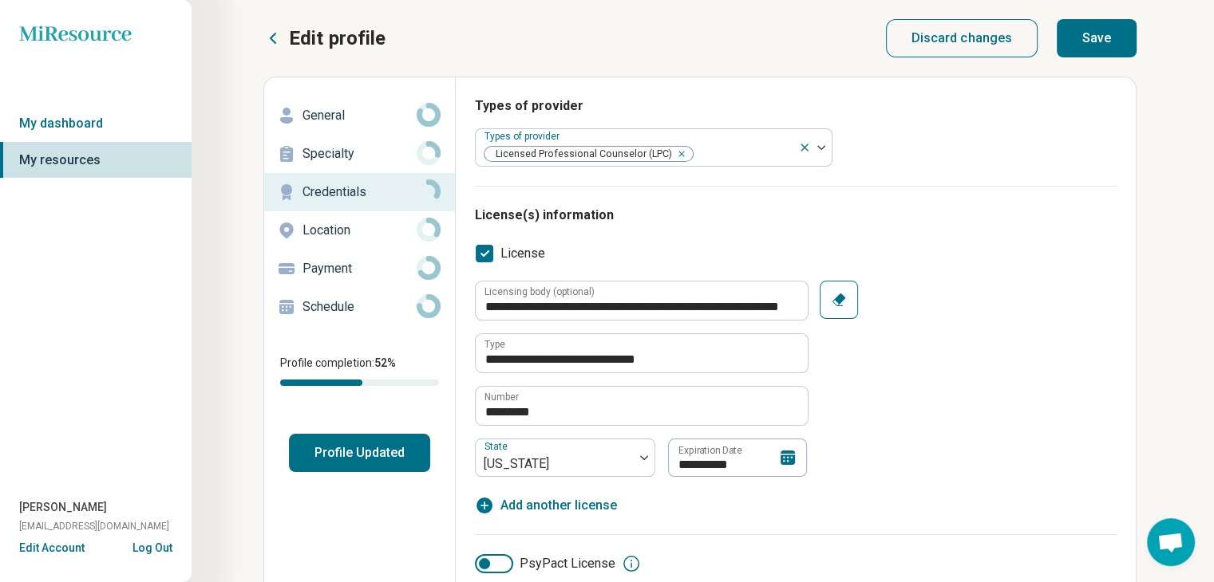
click at [370, 226] on p "Location" at bounding box center [359, 230] width 114 height 19
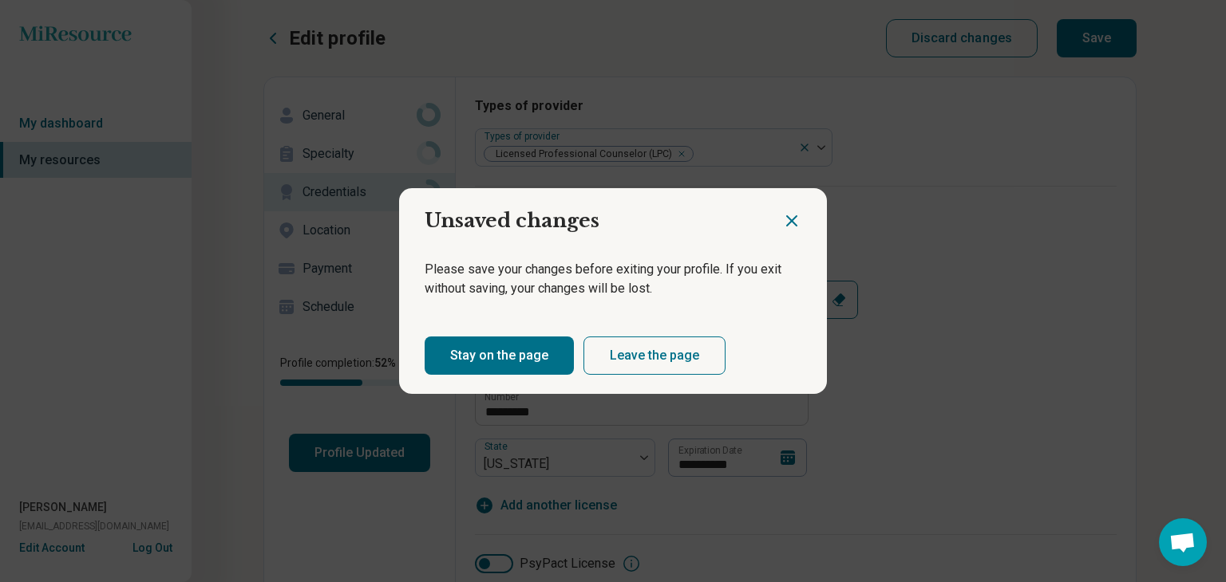
click at [787, 221] on icon "Close dialog" at bounding box center [791, 220] width 19 height 19
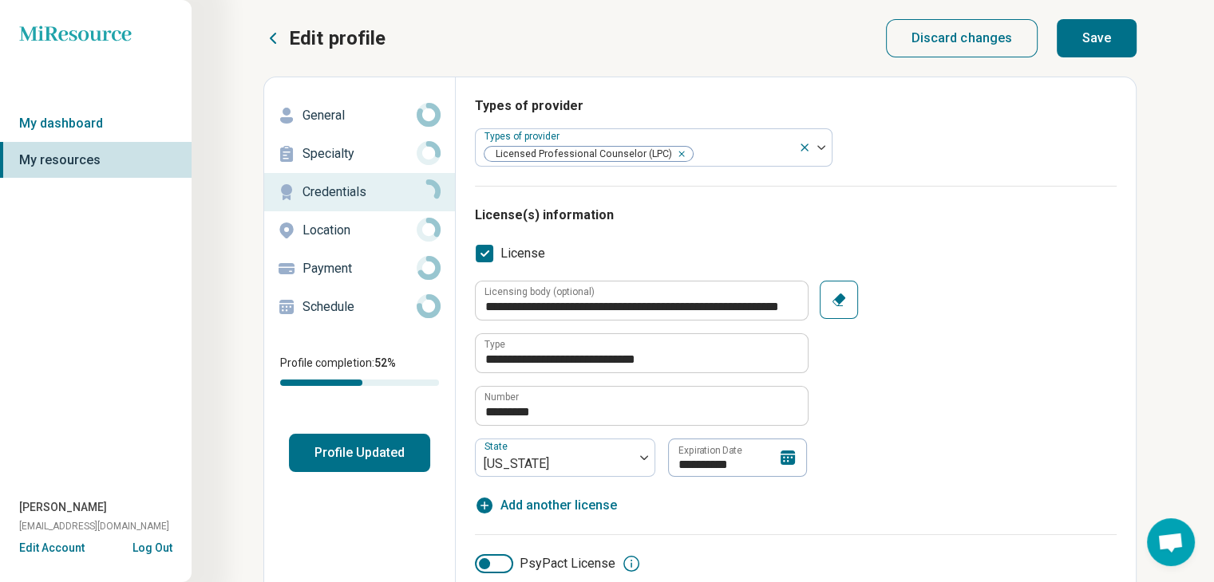
click at [1123, 40] on button "Save" at bounding box center [1096, 38] width 80 height 38
click at [1112, 45] on button "Save" at bounding box center [1096, 38] width 80 height 38
type textarea "*"
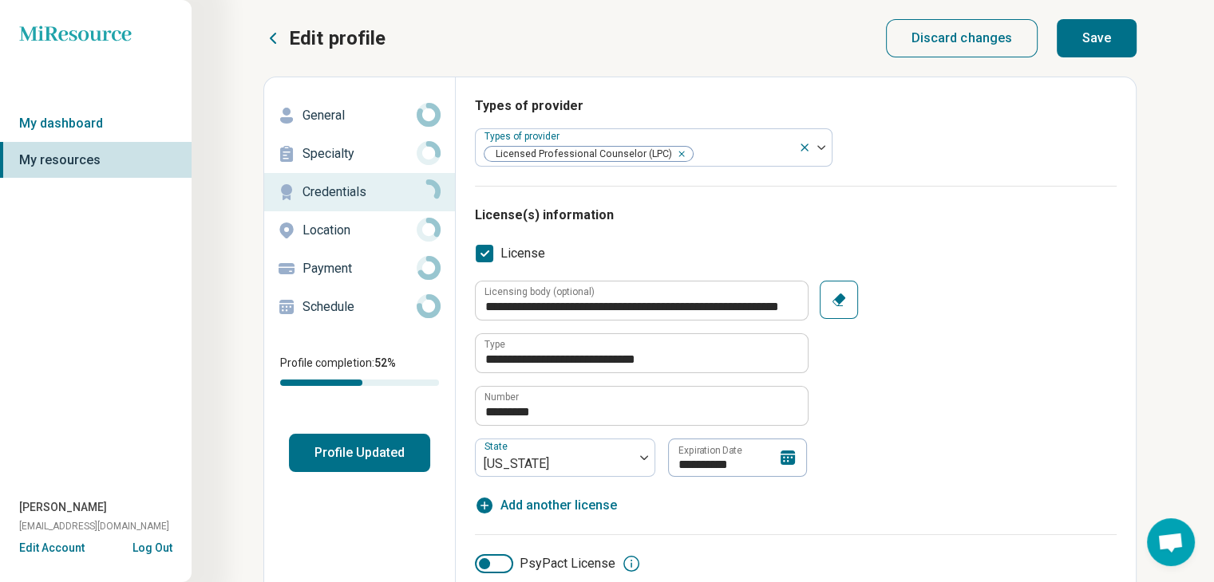
click at [393, 448] on button "Profile Updated" at bounding box center [359, 453] width 141 height 38
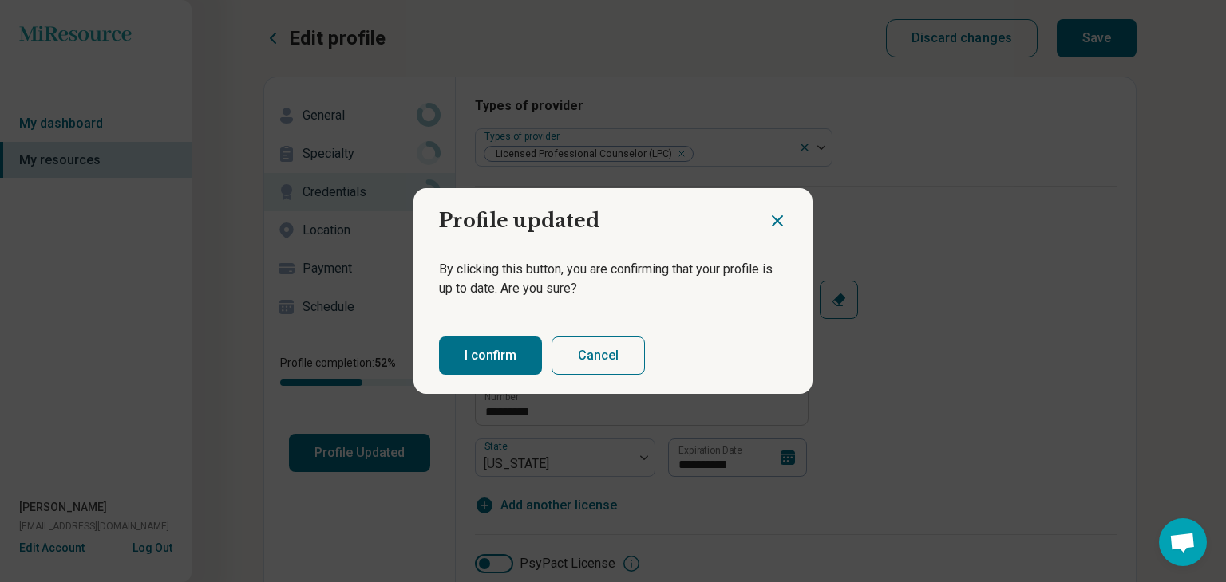
click at [495, 357] on button "I confirm" at bounding box center [490, 356] width 103 height 38
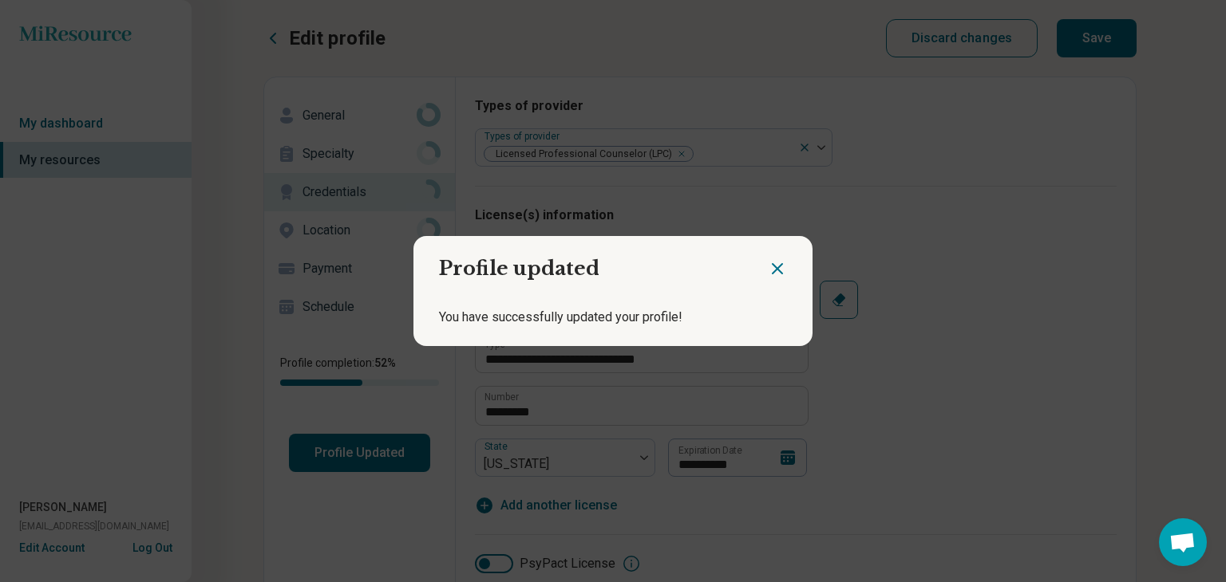
click at [770, 263] on icon "Close dialog" at bounding box center [777, 268] width 19 height 19
